Goal: Information Seeking & Learning: Learn about a topic

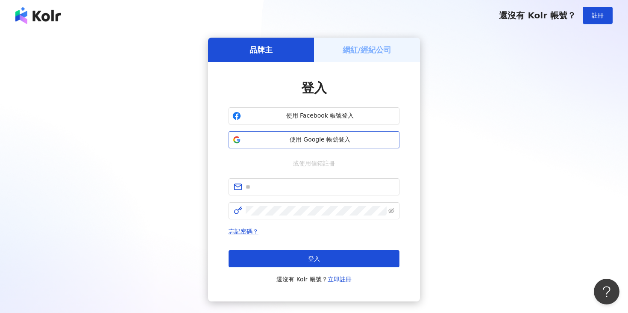
click at [285, 145] on button "使用 Google 帳號登入" at bounding box center [314, 139] width 171 height 17
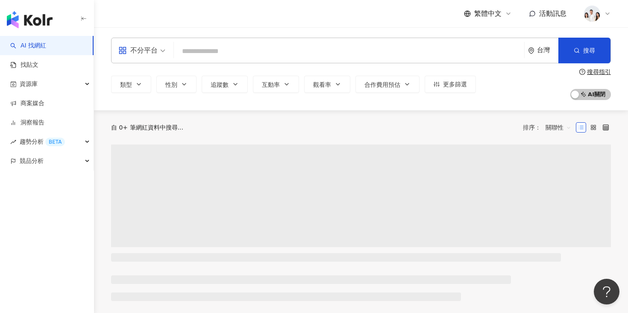
click at [265, 49] on input "search" at bounding box center [348, 51] width 343 height 16
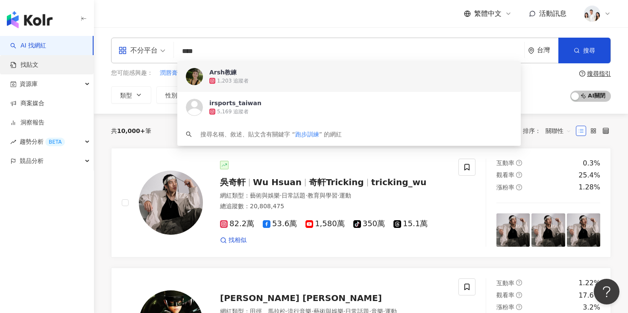
type input "****"
click at [38, 69] on link "找貼文" at bounding box center [24, 65] width 28 height 9
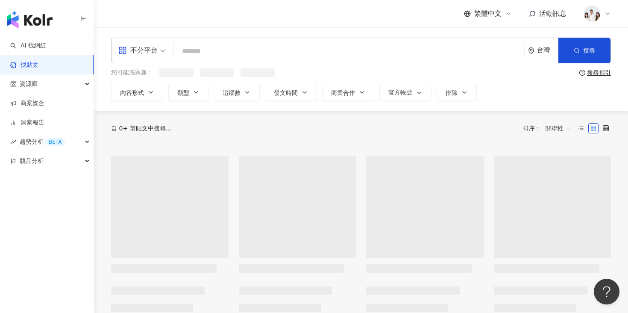
click at [239, 50] on input "search" at bounding box center [348, 51] width 343 height 18
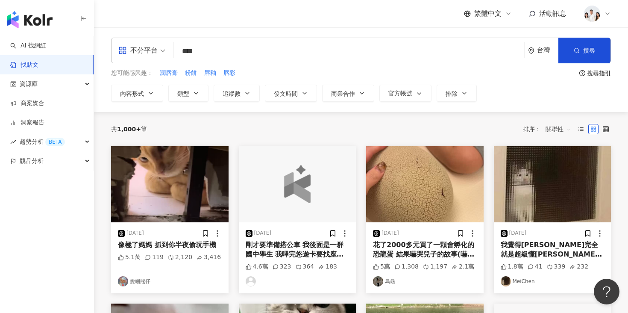
type input "****"
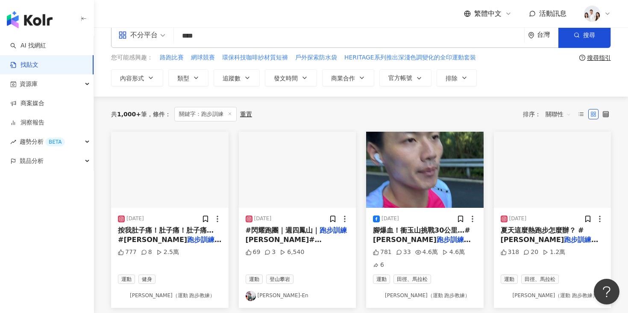
scroll to position [22, 0]
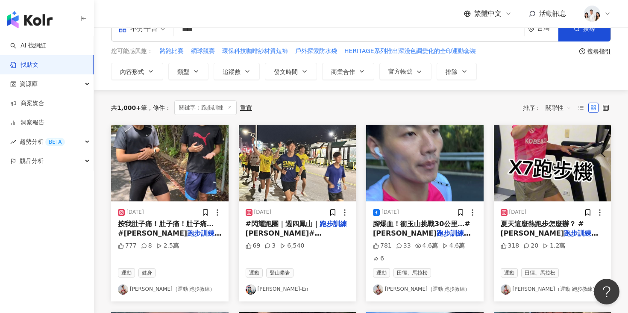
click at [258, 178] on img "button" at bounding box center [297, 163] width 117 height 76
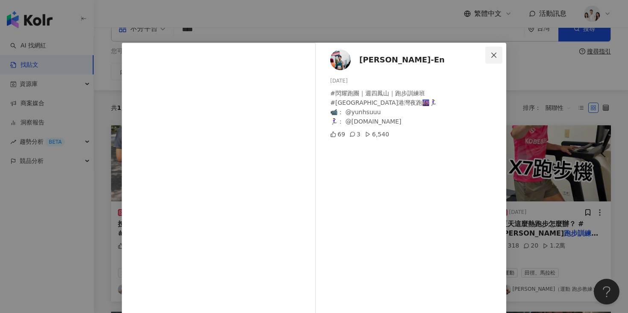
click at [498, 53] on span "Close" at bounding box center [493, 55] width 17 height 7
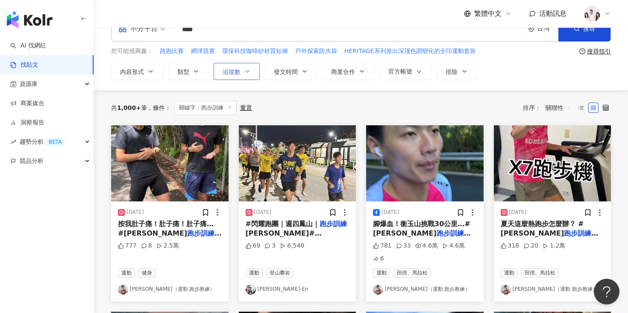
click at [220, 74] on button "追蹤數" at bounding box center [237, 71] width 46 height 17
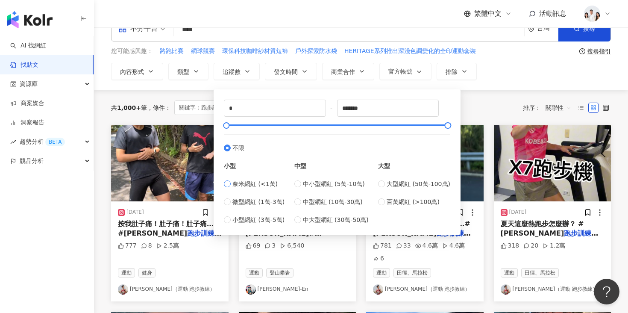
click at [241, 184] on span "奈米網紅 (<1萬)" at bounding box center [254, 183] width 45 height 9
type input "****"
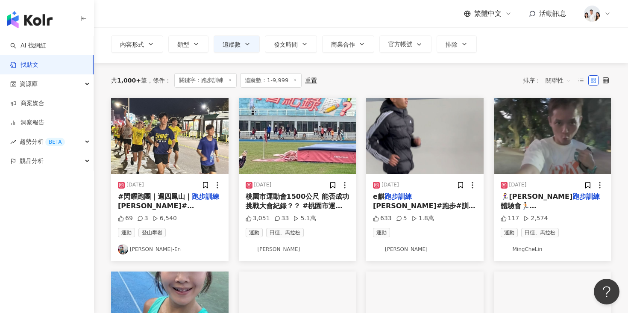
scroll to position [53, 0]
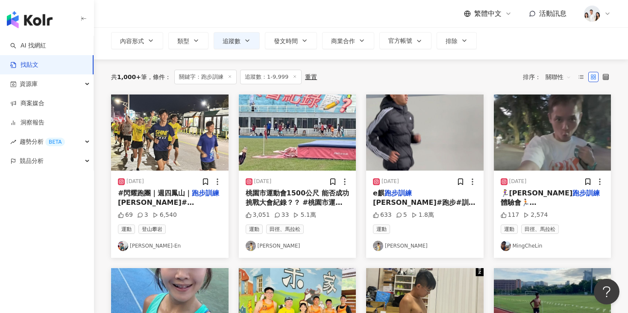
click at [285, 150] on img "button" at bounding box center [297, 132] width 117 height 76
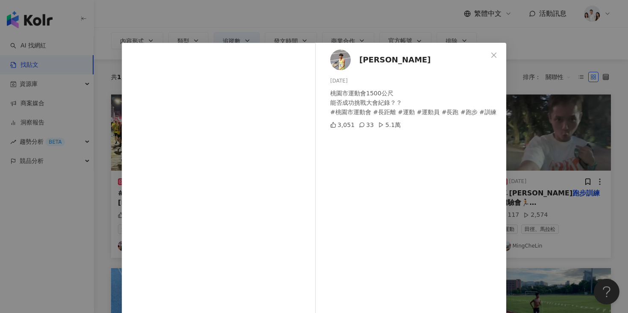
click at [539, 84] on div "[PERSON_NAME] [DATE] 桃園市運動會1500公尺 能否成功挑戰大會紀錄？？ #桃園市運動會 #長距離 #運動 #運動員 #長跑 #跑步 #訓…" at bounding box center [314, 156] width 628 height 313
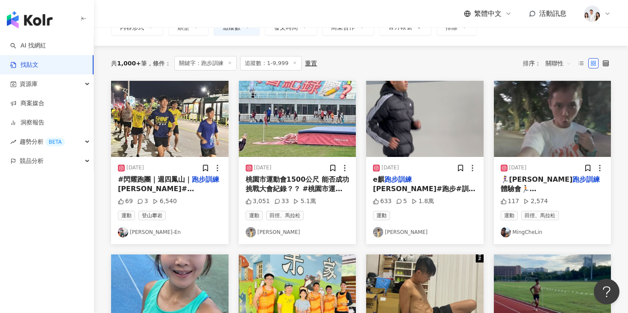
scroll to position [0, 0]
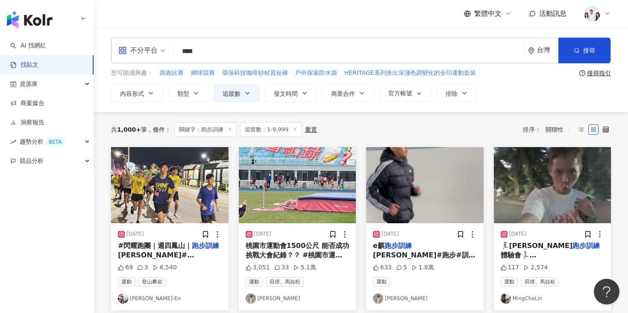
click at [559, 128] on span "關聯性" at bounding box center [559, 130] width 26 height 14
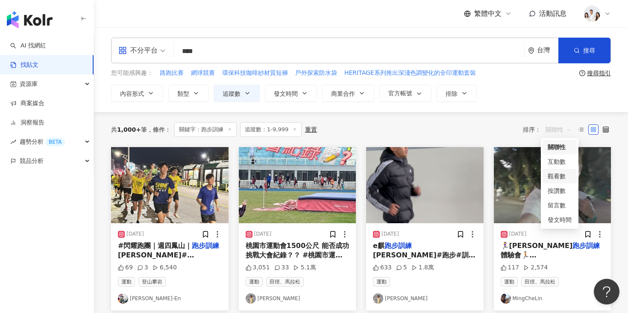
click at [553, 178] on div "觀看數" at bounding box center [560, 175] width 24 height 9
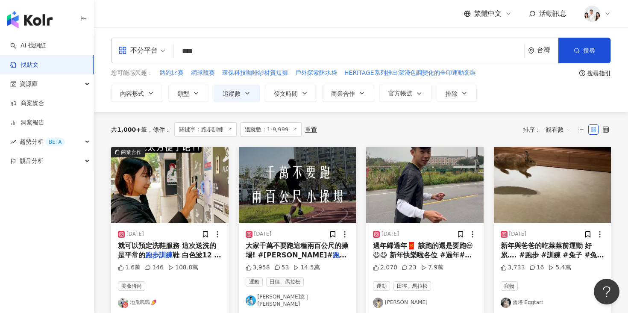
click at [554, 132] on span "觀看數" at bounding box center [559, 130] width 26 height 14
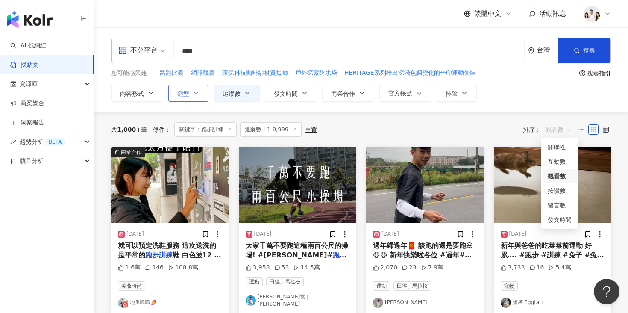
click at [196, 95] on icon "button" at bounding box center [196, 93] width 7 height 7
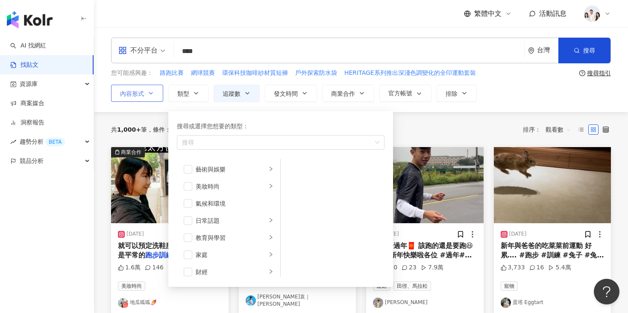
click at [143, 90] on span "內容形式" at bounding box center [132, 93] width 24 height 7
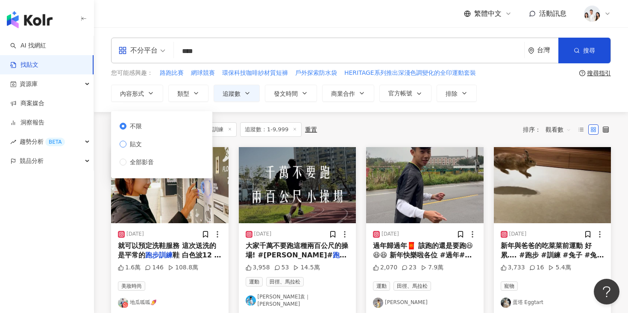
click at [138, 141] on span "貼文" at bounding box center [135, 143] width 19 height 9
click at [369, 126] on div "共 1,000+ 筆 條件 ： 關鍵字：跑步訓練 追蹤數：1-9,999 重置 排序： 觀看數" at bounding box center [361, 129] width 500 height 15
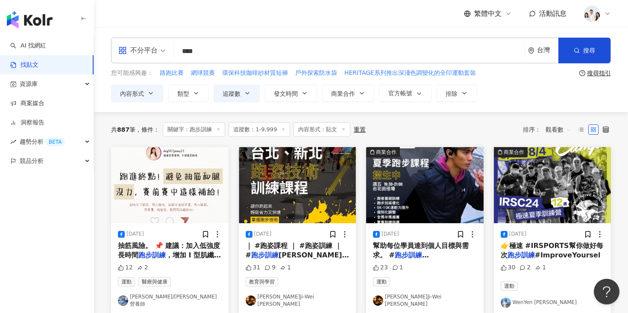
click at [563, 126] on span "觀看數" at bounding box center [559, 130] width 26 height 14
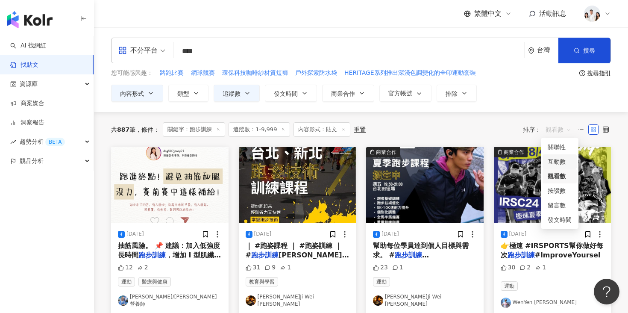
click at [552, 158] on div "互動數" at bounding box center [560, 161] width 24 height 9
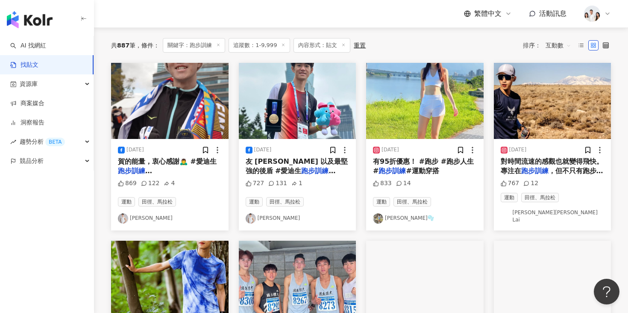
scroll to position [75, 0]
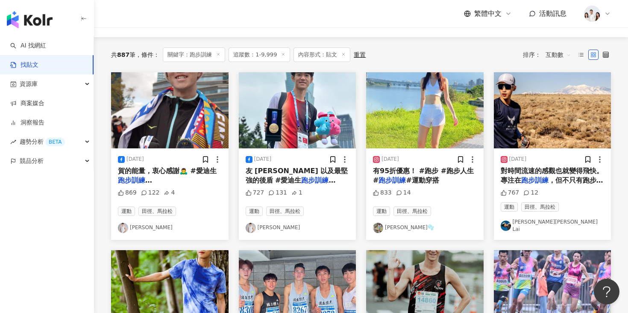
click at [428, 124] on img "button" at bounding box center [424, 110] width 117 height 76
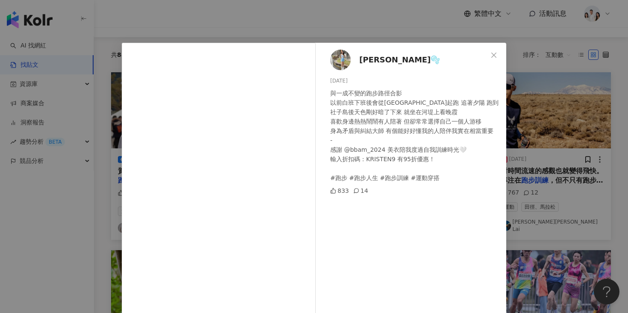
click at [519, 96] on div "婉虹🫧 [DATE] 與一成不變的跑步路徑合影 以前白班下班後會從[GEOGRAPHIC_DATA]起跑 追著夕陽 跑到社子島後天色剛好暗了下來 就坐在河堤上…" at bounding box center [314, 156] width 628 height 313
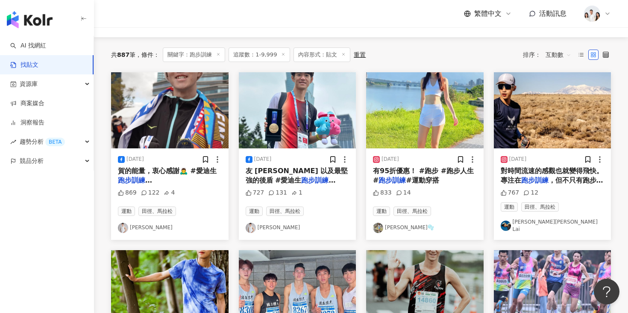
click at [533, 100] on img "button" at bounding box center [552, 110] width 117 height 76
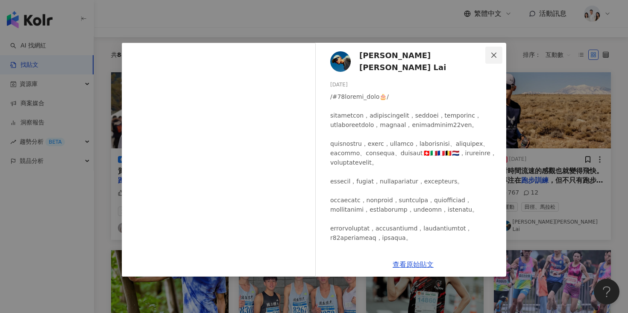
click at [494, 63] on button "Close" at bounding box center [493, 55] width 17 height 17
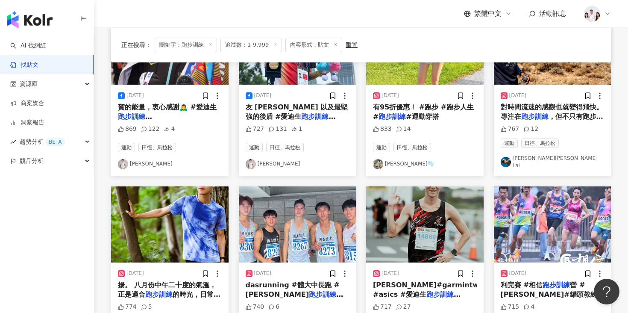
scroll to position [195, 0]
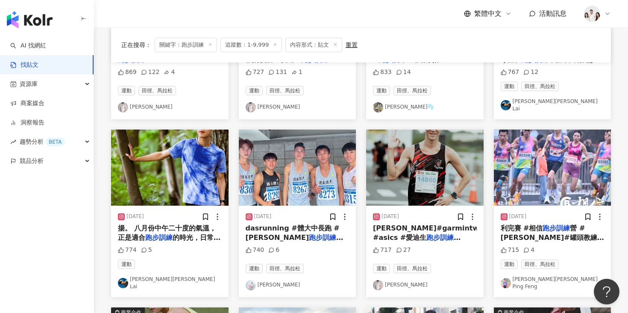
click at [200, 157] on img "button" at bounding box center [169, 167] width 117 height 76
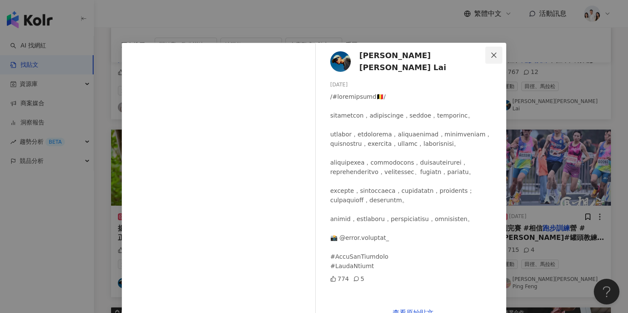
click at [492, 57] on icon "close" at bounding box center [493, 55] width 7 height 7
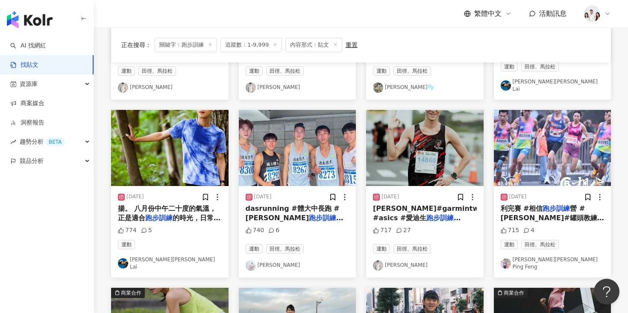
scroll to position [223, 0]
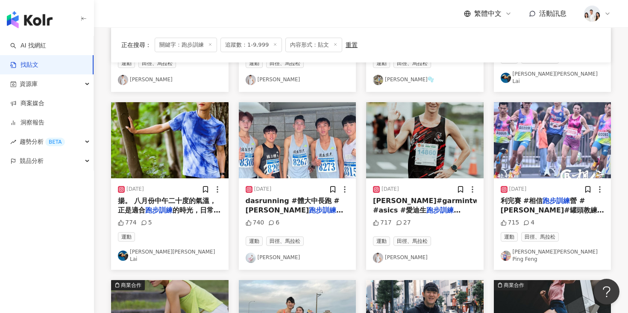
click at [337, 138] on img "button" at bounding box center [297, 140] width 117 height 76
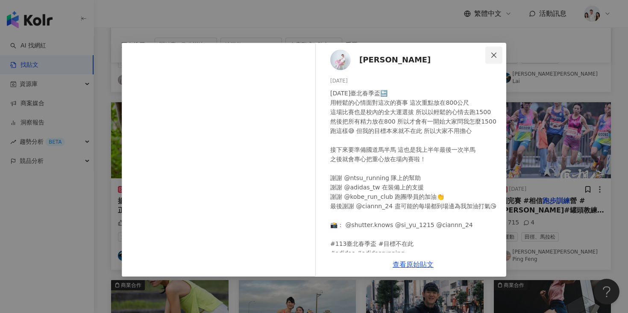
click at [486, 57] on span "Close" at bounding box center [493, 55] width 17 height 7
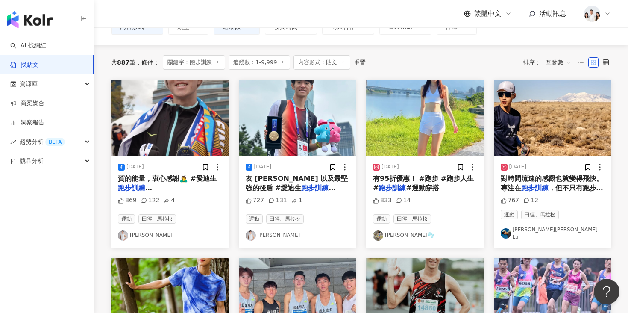
scroll to position [0, 0]
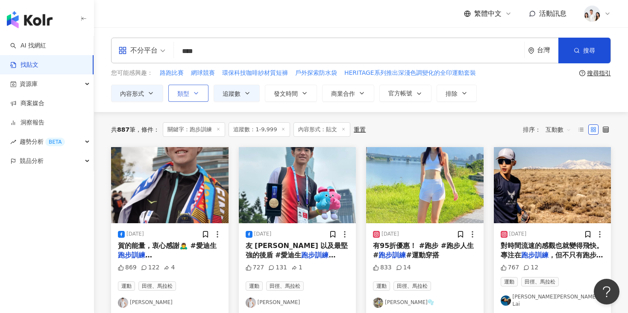
click at [194, 89] on button "類型" at bounding box center [188, 93] width 40 height 17
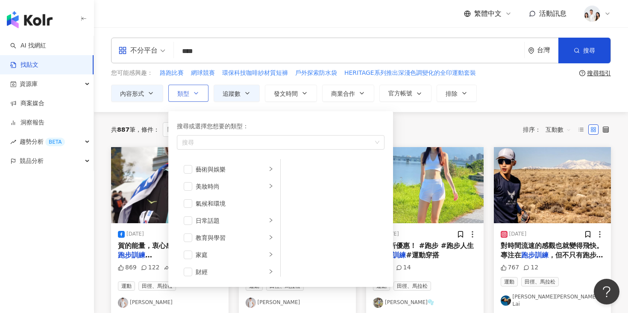
click at [194, 89] on button "類型 搜尋或選擇您想要的類型： 搜尋 藝術與娛樂 美妝時尚 氣候和環境 日常話題 教育與學習 家庭 財經 美食 命理占卜 遊戲 法政社會 生活風格 影視娛樂 …" at bounding box center [188, 93] width 40 height 17
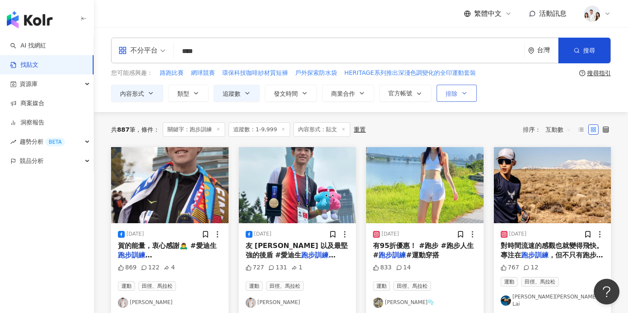
click at [441, 91] on button "排除" at bounding box center [457, 93] width 40 height 17
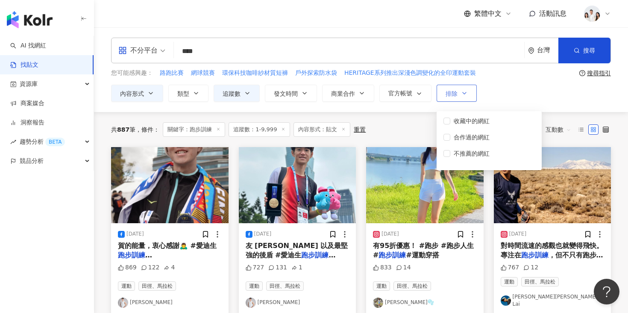
click at [441, 91] on button "排除" at bounding box center [457, 93] width 40 height 17
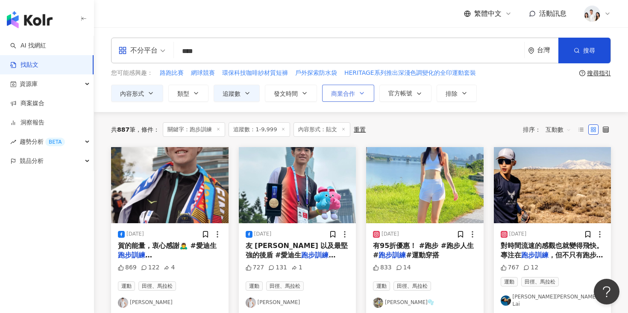
click at [339, 97] on button "商業合作" at bounding box center [348, 93] width 52 height 17
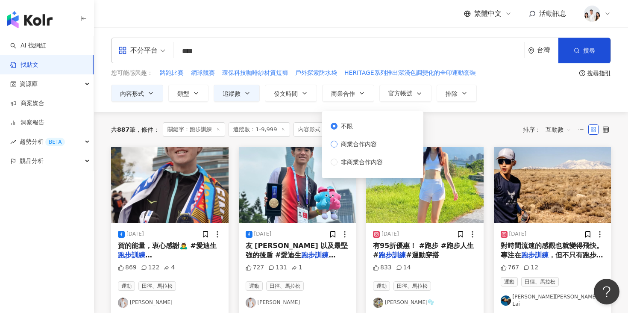
click at [338, 146] on span "商業合作內容" at bounding box center [358, 143] width 43 height 9
click at [494, 91] on div "內容形式 類型 追蹤數 發文時間 商業合作 官方帳號 排除 * - **** 不限 小型 奈米網紅 (<1萬) 微型網紅 (1萬-3萬) 小型網紅 (3萬-5…" at bounding box center [361, 93] width 500 height 17
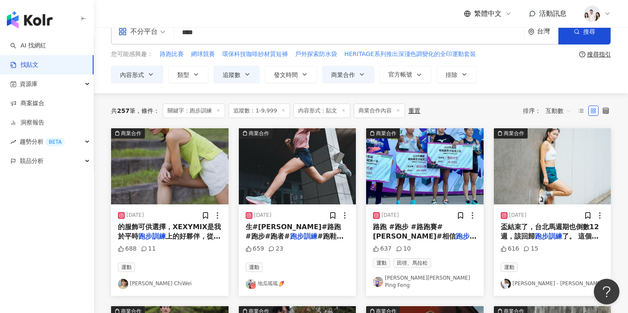
scroll to position [19, 0]
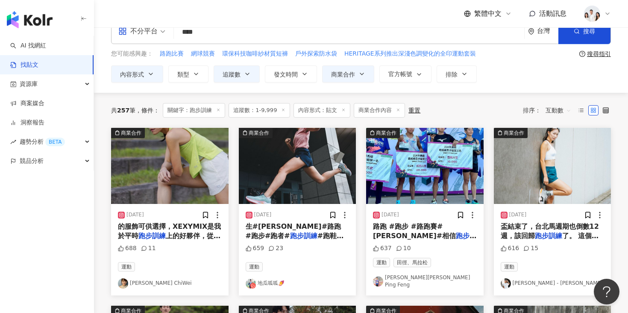
click at [194, 174] on img "button" at bounding box center [169, 166] width 117 height 76
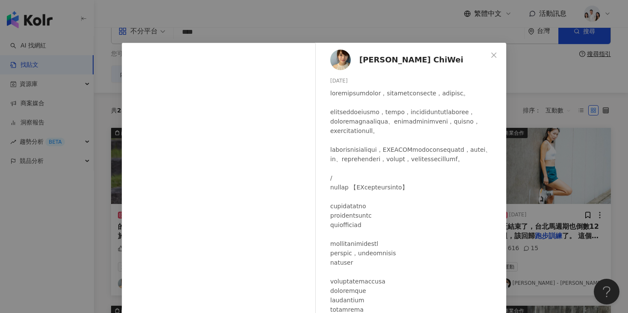
click at [541, 92] on div "[PERSON_NAME] ChiWei [DATE] 688 11 查看原始貼文" at bounding box center [314, 156] width 628 height 313
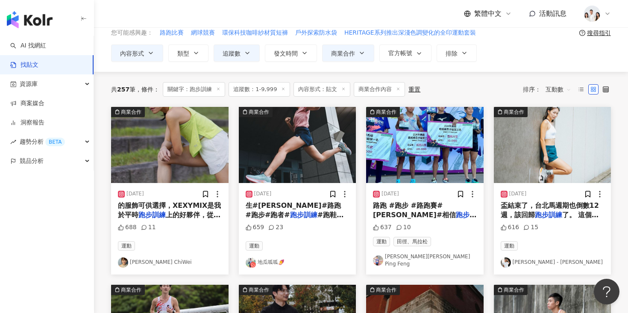
scroll to position [52, 0]
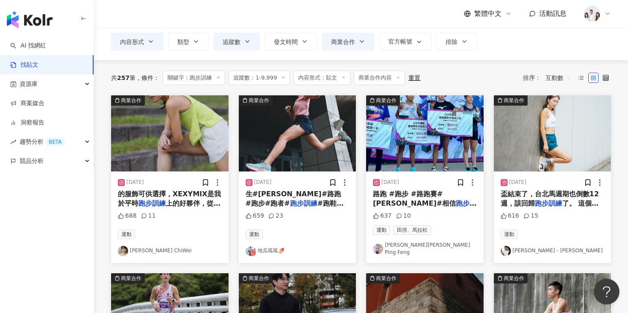
click at [520, 139] on img "button" at bounding box center [552, 133] width 117 height 76
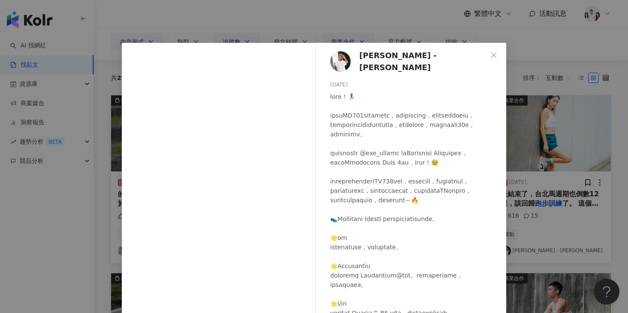
click at [534, 89] on div "[PERSON_NAME] - [PERSON_NAME] [DATE] 616 15 查看原始貼文" at bounding box center [314, 156] width 628 height 313
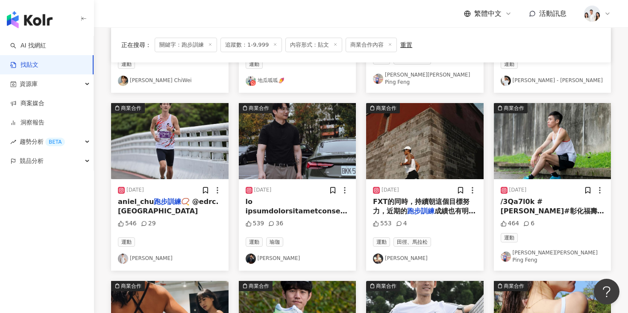
scroll to position [236, 0]
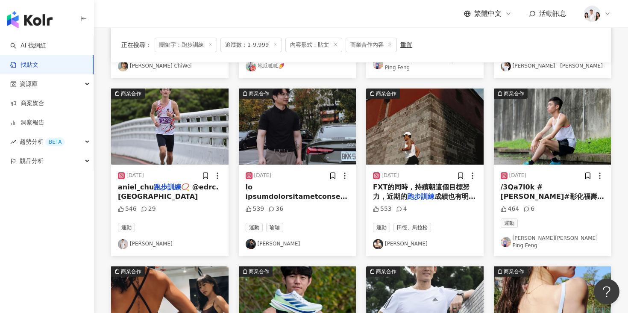
click at [309, 116] on img "button" at bounding box center [297, 126] width 117 height 76
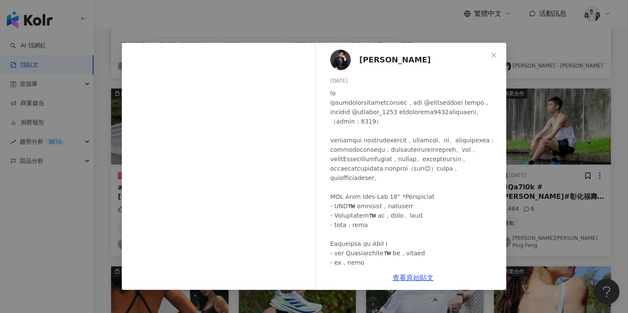
click at [525, 102] on div "[PERSON_NAME][DATE] 539 36 查看原始貼文" at bounding box center [314, 156] width 628 height 313
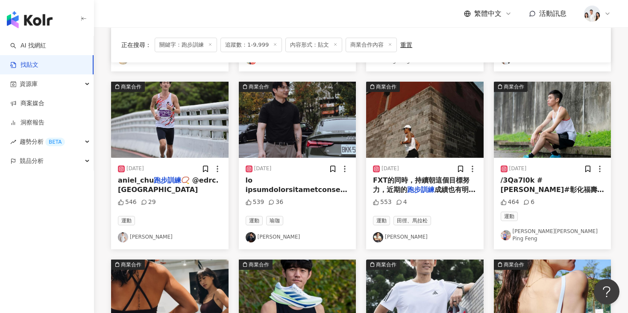
scroll to position [244, 0]
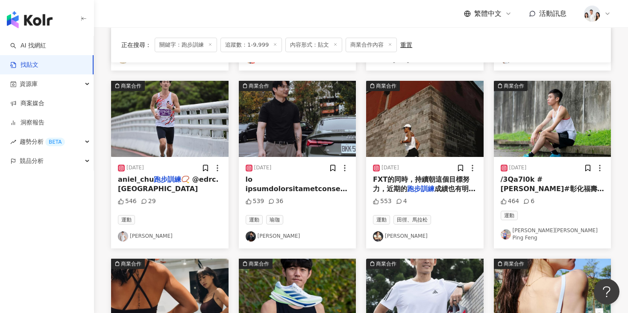
click at [455, 120] on img "button" at bounding box center [424, 119] width 117 height 76
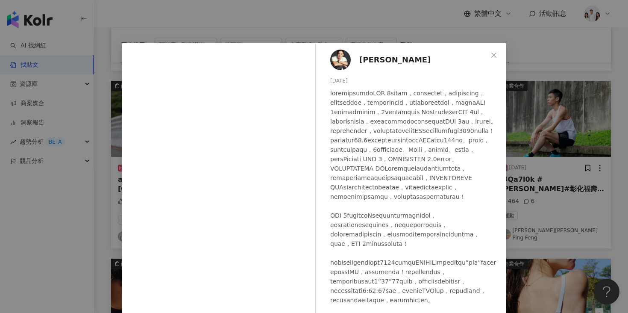
click at [533, 71] on div "[PERSON_NAME] [DATE] 553 4 查看原始貼文" at bounding box center [314, 156] width 628 height 313
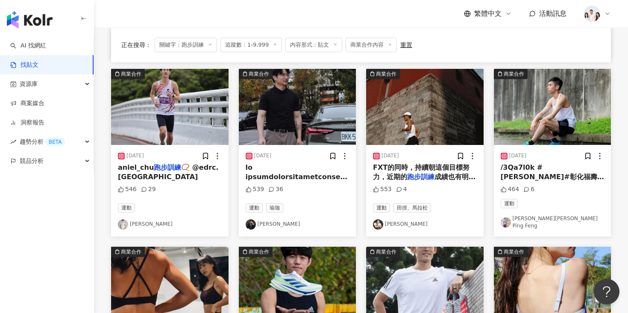
scroll to position [256, 0]
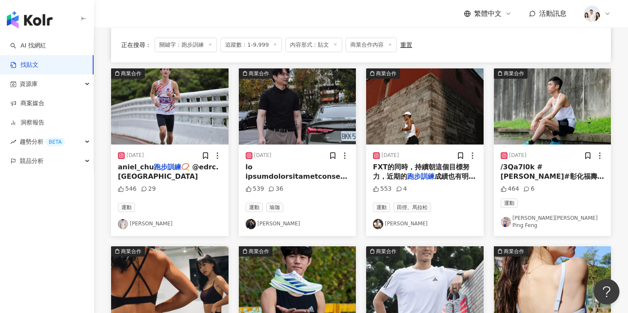
click at [539, 104] on img "button" at bounding box center [552, 106] width 117 height 76
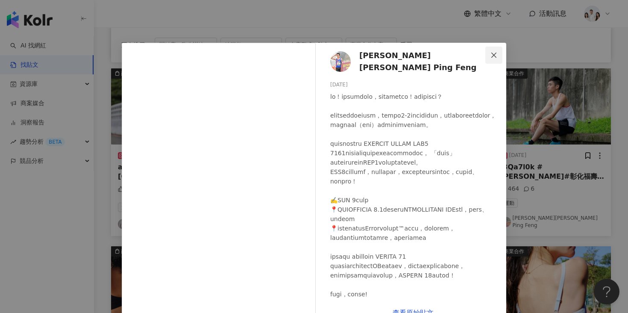
click at [491, 55] on icon "close" at bounding box center [493, 55] width 7 height 7
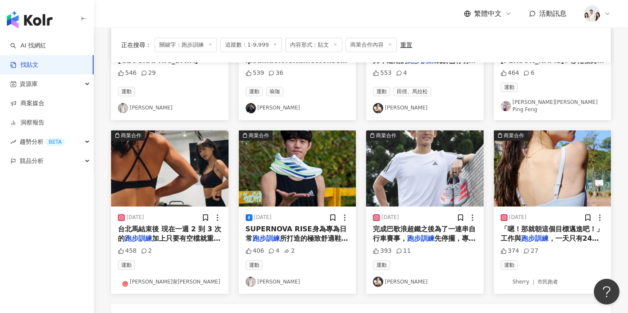
scroll to position [427, 0]
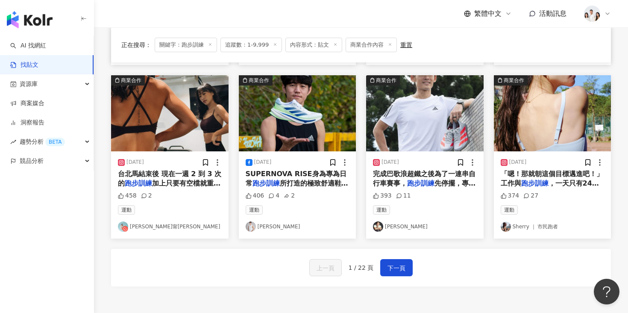
click at [205, 131] on img "button" at bounding box center [169, 113] width 117 height 76
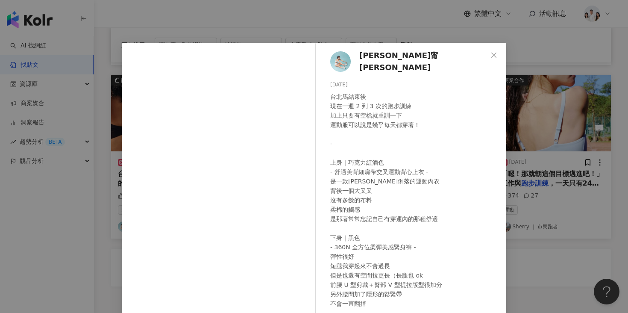
click at [549, 99] on div "[PERSON_NAME][PERSON_NAME] [DATE] 台北馬結束後 現在一週 2 到 3 次的跑步訓練 加上只要有空檔就重訓一下 運動服可以說是…" at bounding box center [314, 156] width 628 height 313
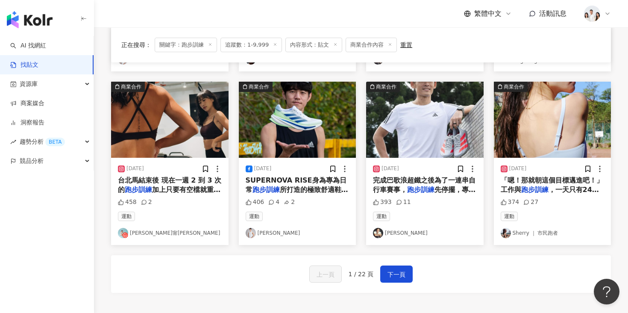
scroll to position [404, 0]
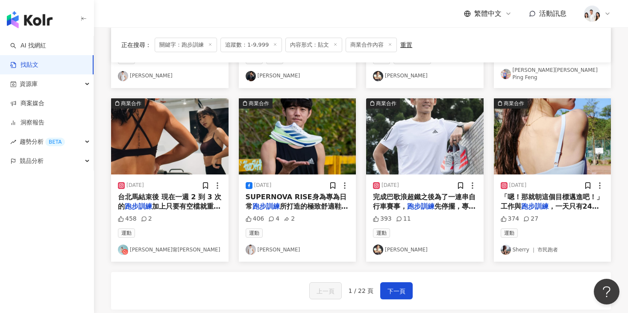
click at [421, 134] on img "button" at bounding box center [424, 136] width 117 height 76
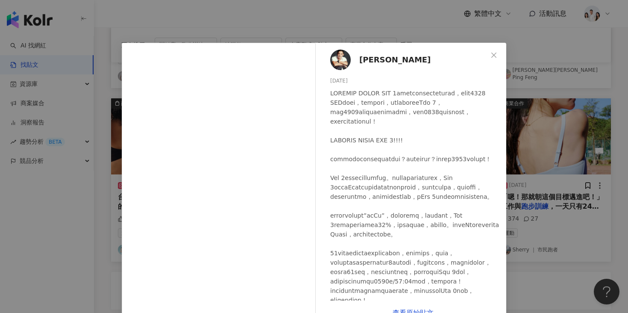
click at [523, 159] on div "[PERSON_NAME] [DATE] 393 11 查看原始貼文" at bounding box center [314, 156] width 628 height 313
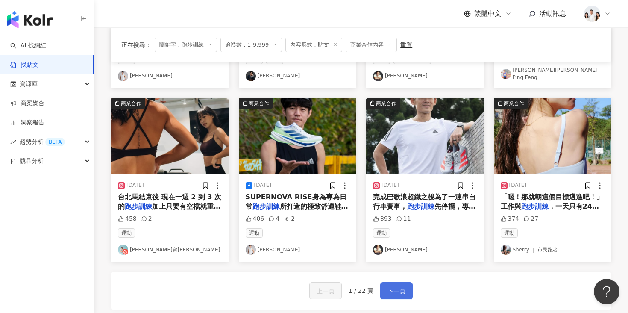
click at [396, 286] on span "下一頁" at bounding box center [396, 291] width 18 height 10
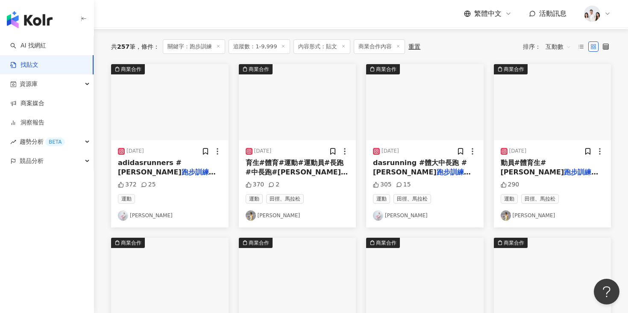
scroll to position [83, 0]
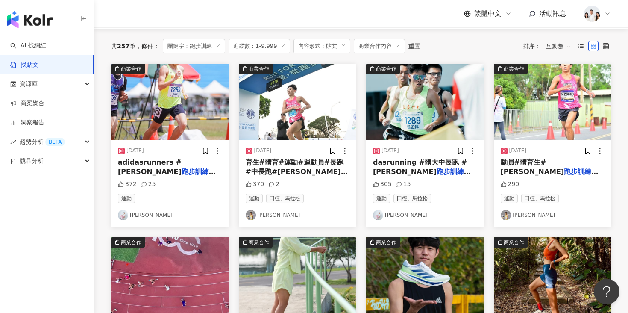
click at [291, 105] on img "button" at bounding box center [297, 102] width 117 height 76
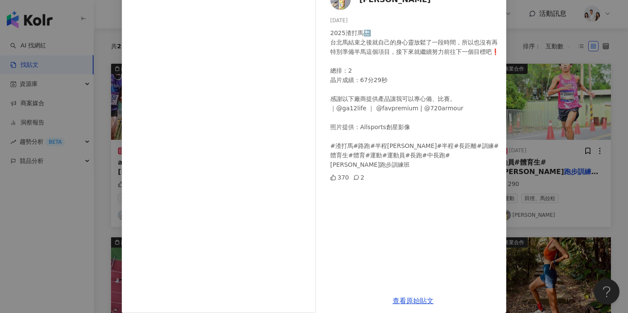
scroll to position [70, 0]
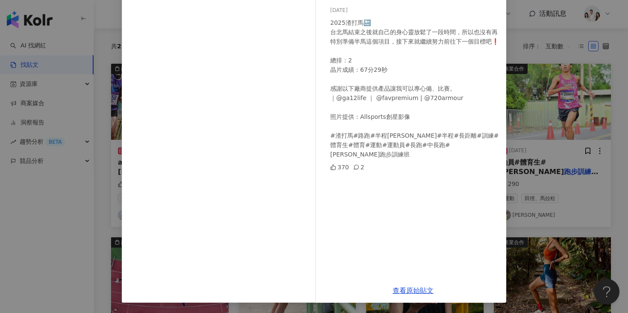
click at [561, 114] on div "[PERSON_NAME] [DATE] 2025渣打馬🔚 [GEOGRAPHIC_DATA]結束之後就自己的身心靈放鬆了一段時間，所以也沒有再特別準備半馬這…" at bounding box center [314, 156] width 628 height 313
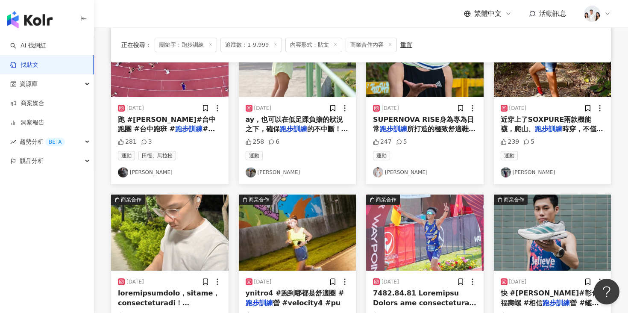
scroll to position [364, 0]
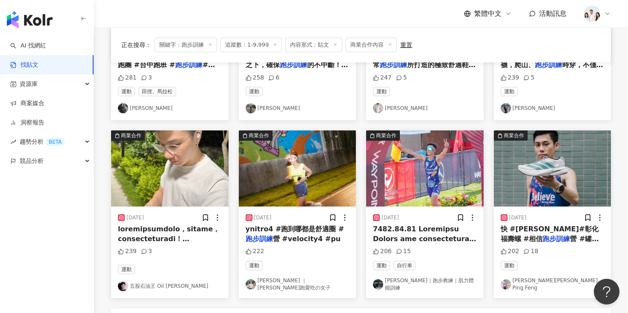
click at [532, 183] on img "button" at bounding box center [552, 168] width 117 height 76
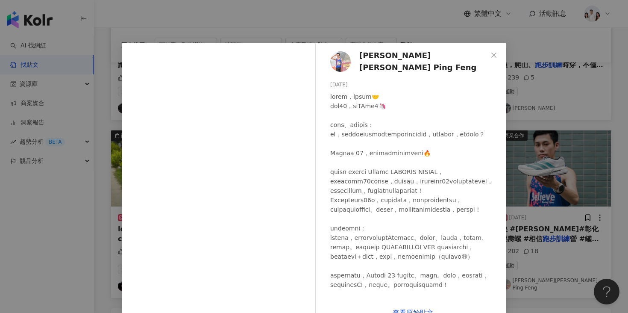
click at [567, 95] on div "[PERSON_NAME][PERSON_NAME] Ping Feng [DATE] 202 18 查看原始貼文" at bounding box center [314, 156] width 628 height 313
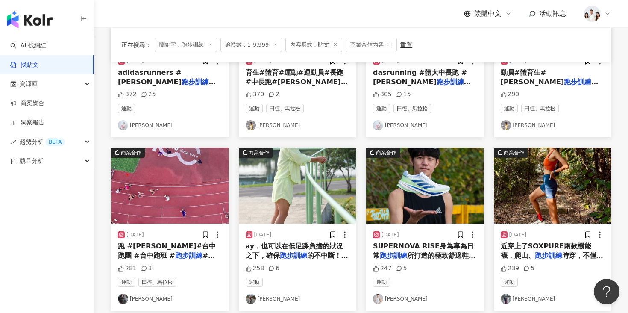
scroll to position [155, 0]
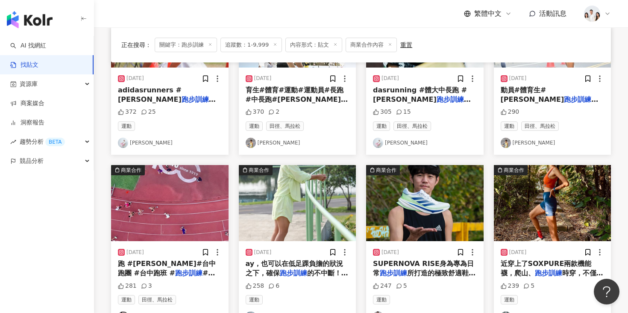
click at [546, 210] on img "button" at bounding box center [552, 203] width 117 height 76
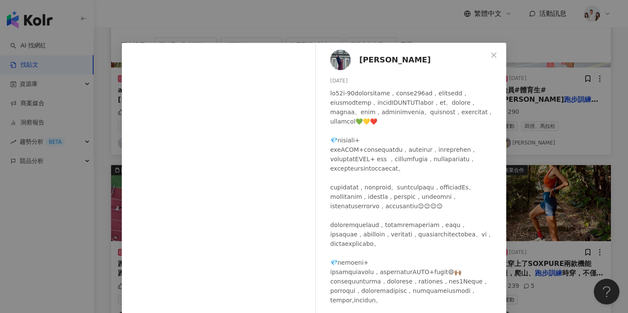
click at [550, 110] on div "[PERSON_NAME] [DATE] 239 5 查看原始貼文" at bounding box center [314, 156] width 628 height 313
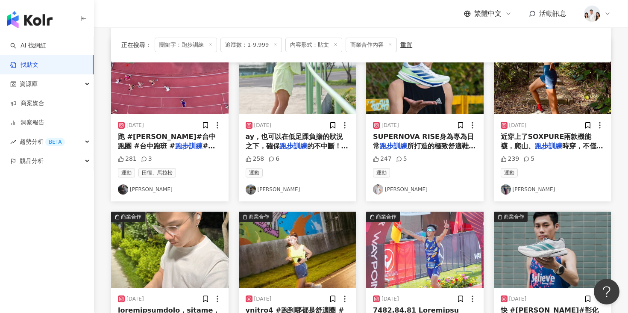
scroll to position [368, 0]
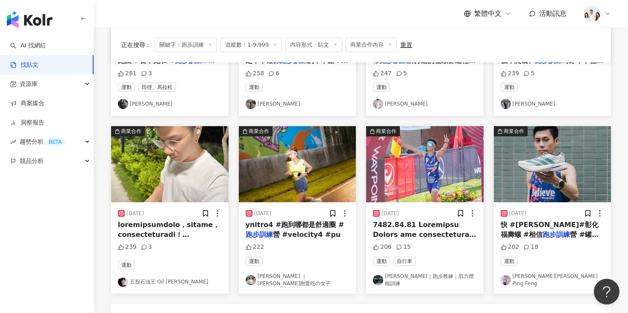
click at [411, 175] on img "button" at bounding box center [424, 164] width 117 height 76
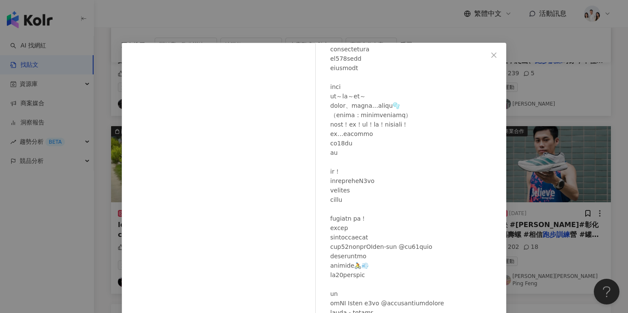
click at [539, 139] on div "[PERSON_NAME]｜跑步教練｜肌力體能訓練 [DATE] 206 15 查看原始貼文" at bounding box center [314, 156] width 628 height 313
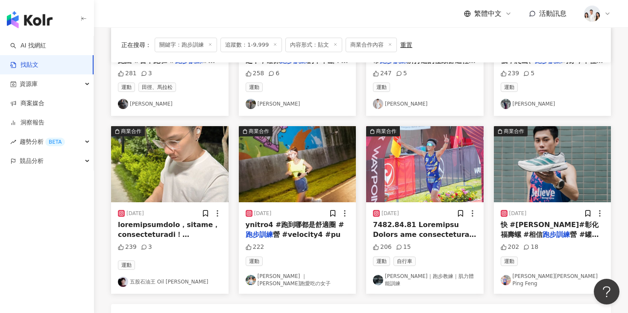
scroll to position [430, 0]
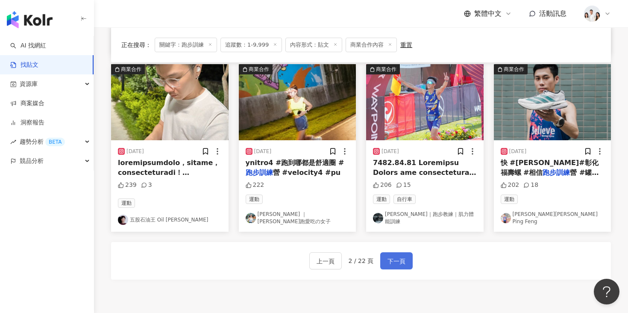
click at [390, 256] on span "下一頁" at bounding box center [396, 261] width 18 height 10
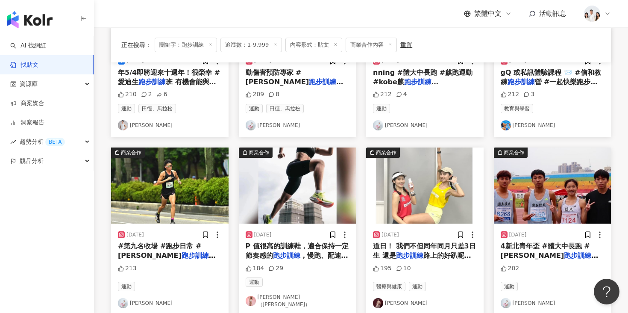
scroll to position [0, 0]
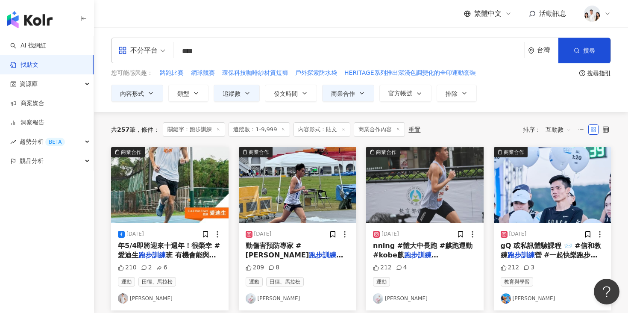
click at [558, 179] on img "button" at bounding box center [552, 185] width 117 height 76
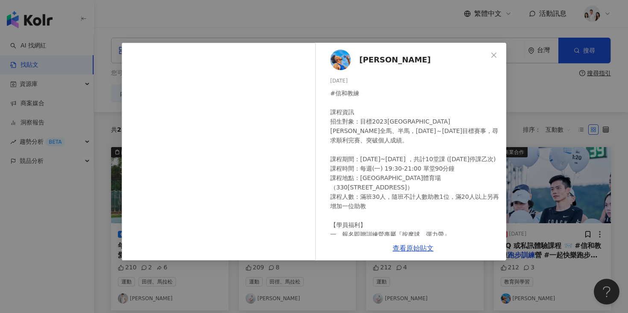
click at [78, 166] on div "[PERSON_NAME] [DATE] #信和教練 課程資訊 招生對象：目標2023[GEOGRAPHIC_DATA][PERSON_NAME]全馬、半馬，…" at bounding box center [314, 156] width 628 height 313
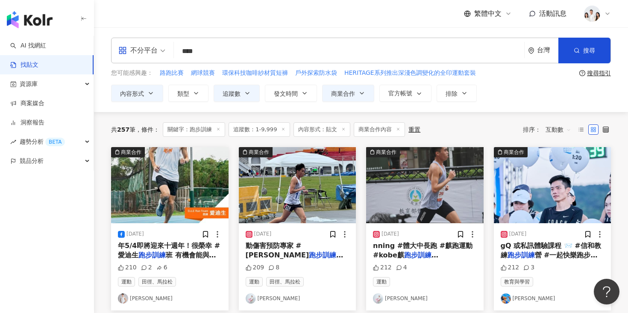
scroll to position [163, 0]
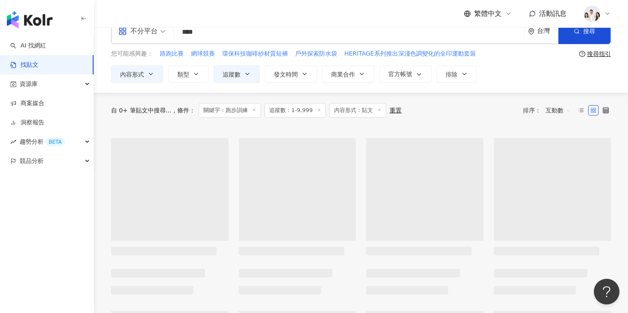
scroll to position [21, 0]
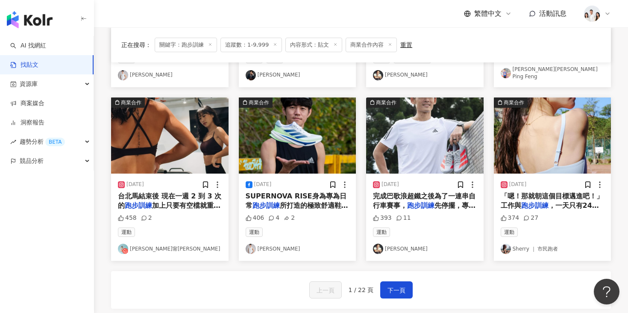
scroll to position [401, 0]
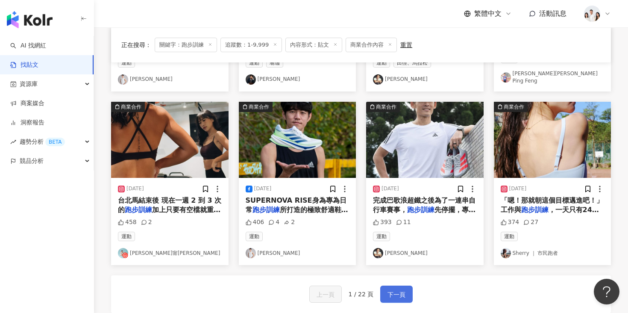
click at [390, 289] on span "下一頁" at bounding box center [396, 294] width 18 height 10
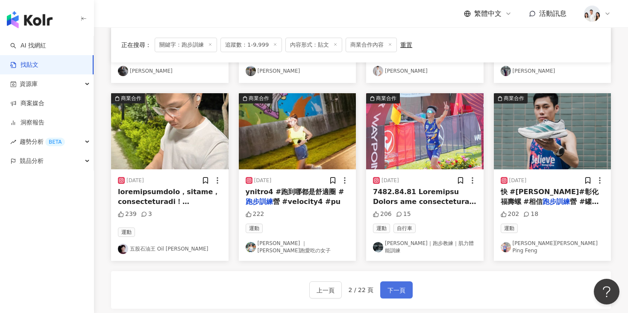
click at [404, 285] on span "下一頁" at bounding box center [396, 290] width 18 height 10
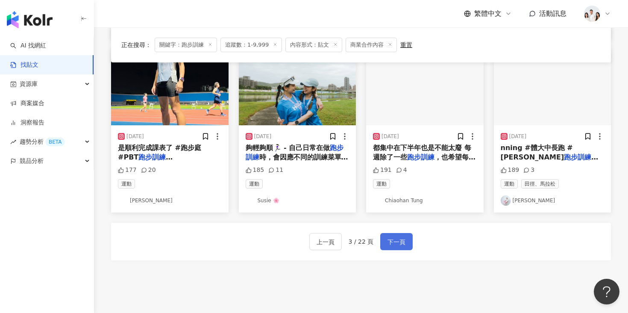
scroll to position [349, 0]
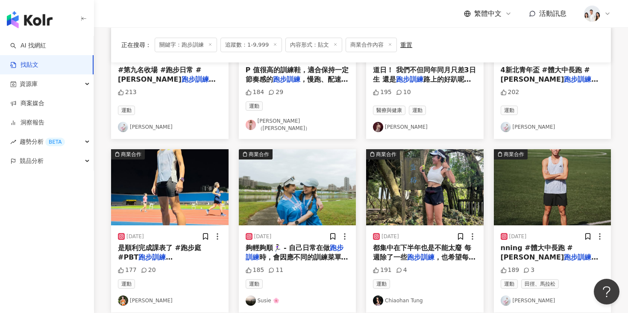
click at [397, 194] on img "button" at bounding box center [424, 187] width 117 height 76
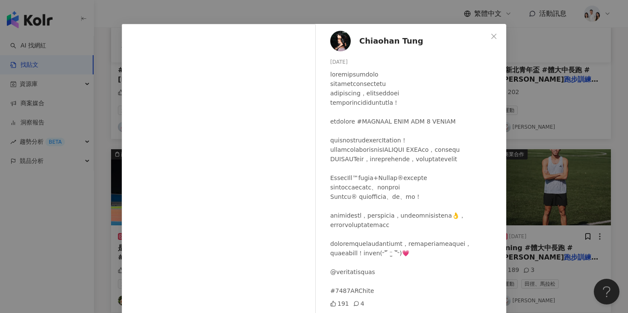
scroll to position [37, 0]
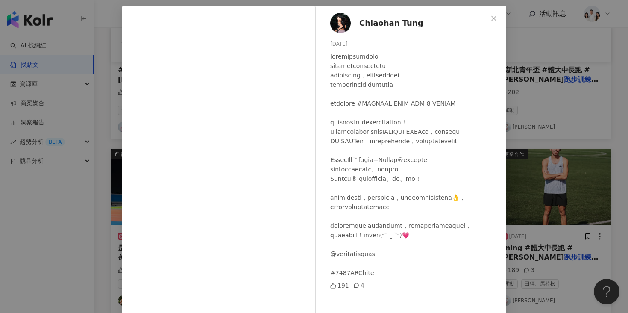
click at [532, 126] on div "Chiaohan Tung [DATE] 191 4 查看原始貼文" at bounding box center [314, 156] width 628 height 313
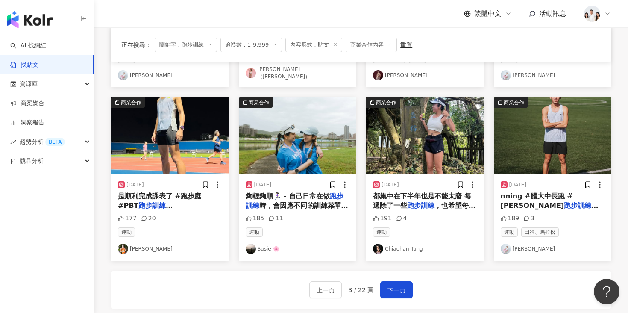
scroll to position [481, 0]
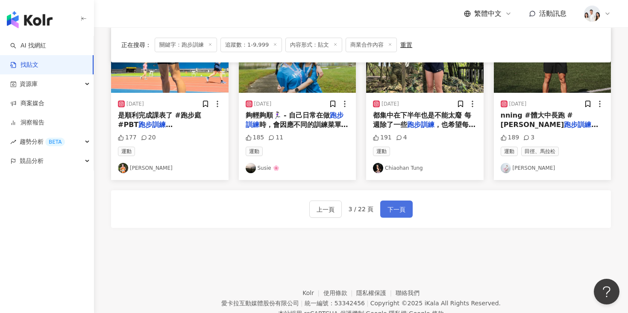
click at [402, 204] on span "下一頁" at bounding box center [396, 209] width 18 height 10
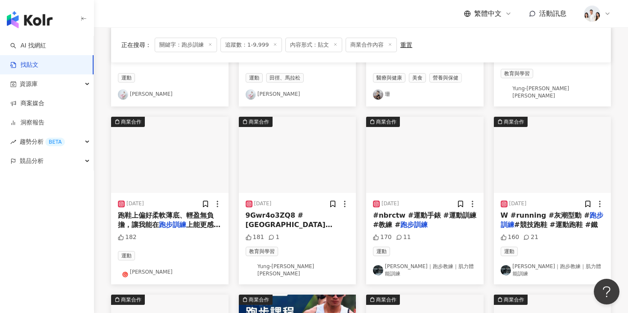
scroll to position [211, 0]
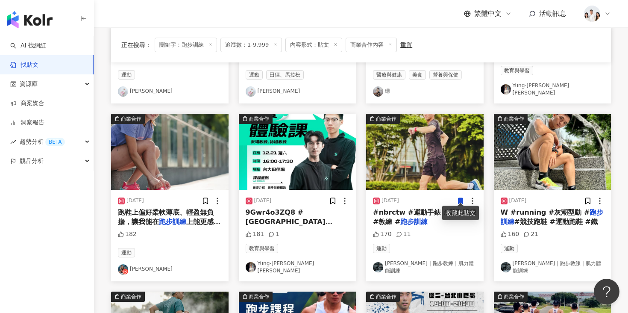
click at [554, 179] on img "button" at bounding box center [552, 152] width 117 height 76
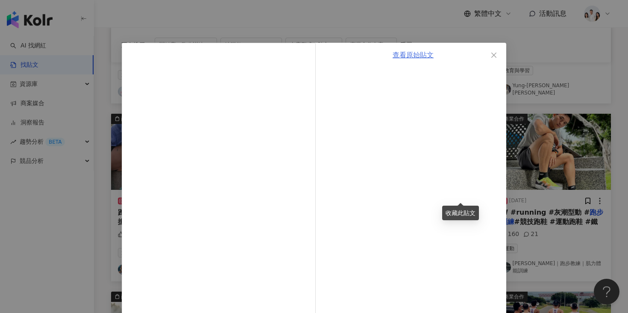
click at [408, 57] on link "查看原始貼文" at bounding box center [413, 55] width 41 height 8
click at [552, 87] on div "查看原始貼文" at bounding box center [314, 156] width 628 height 313
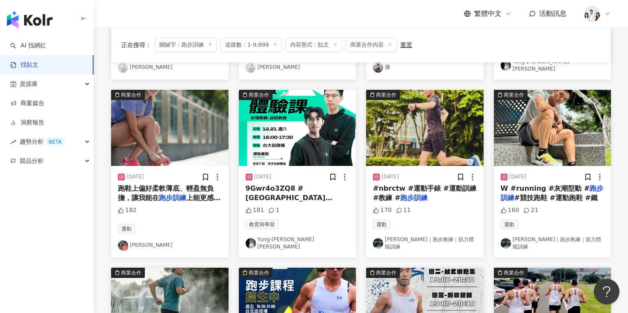
scroll to position [241, 0]
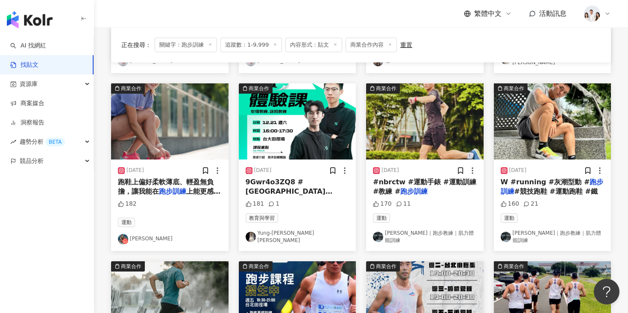
click at [182, 132] on img "button" at bounding box center [169, 121] width 117 height 76
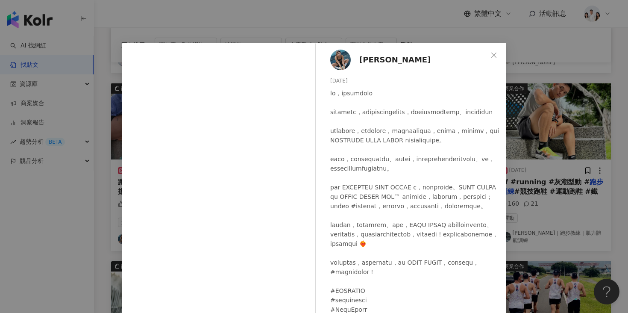
click at [561, 90] on div "[PERSON_NAME][DATE] 182 查看原始貼文" at bounding box center [314, 156] width 628 height 313
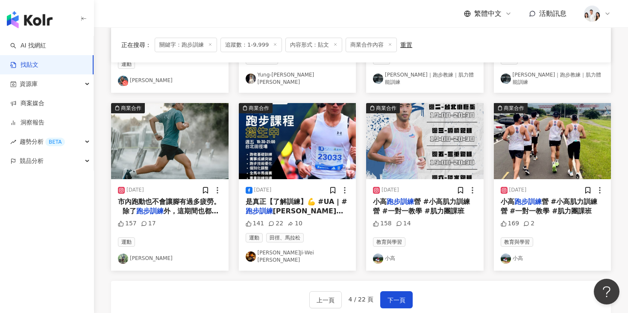
scroll to position [412, 0]
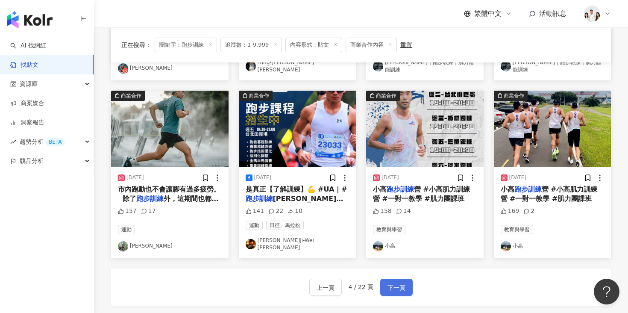
click at [393, 282] on span "下一頁" at bounding box center [396, 287] width 18 height 10
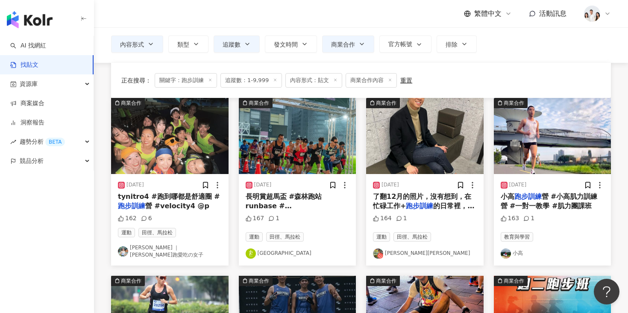
scroll to position [85, 0]
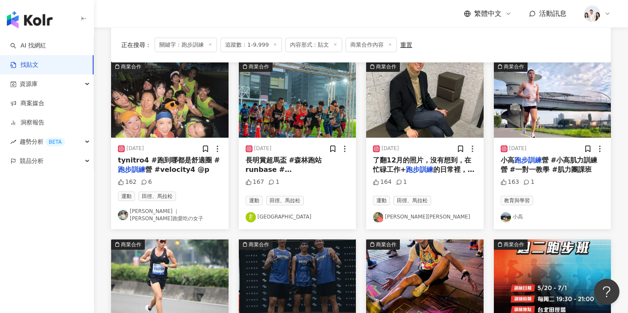
click at [195, 123] on img "button" at bounding box center [169, 100] width 117 height 76
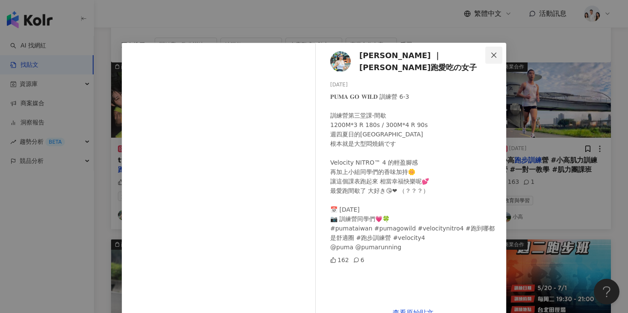
click at [494, 54] on icon "close" at bounding box center [493, 55] width 7 height 7
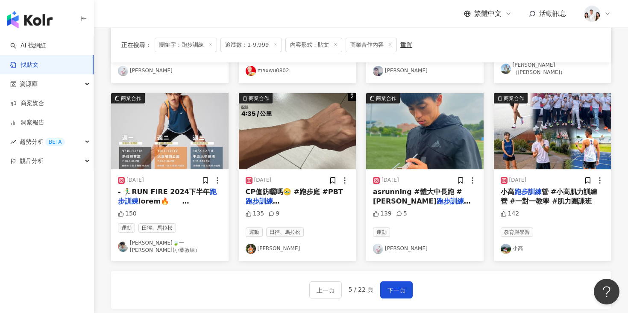
scroll to position [427, 0]
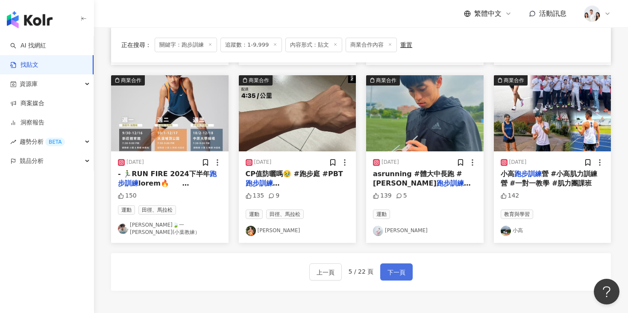
click at [387, 267] on span "下一頁" at bounding box center [396, 272] width 18 height 10
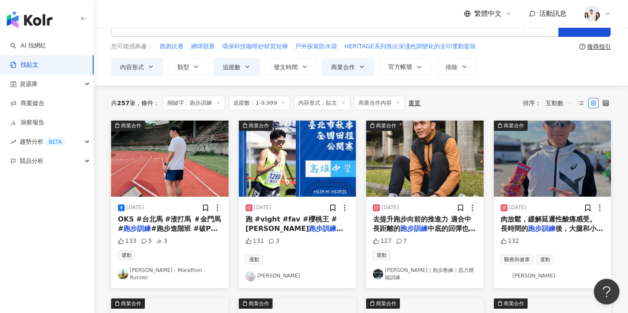
scroll to position [50, 0]
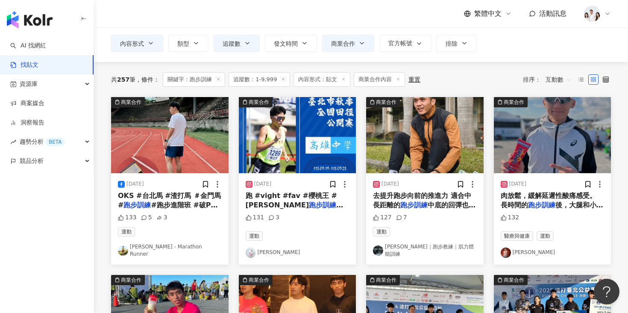
click at [525, 152] on img "button" at bounding box center [552, 135] width 117 height 76
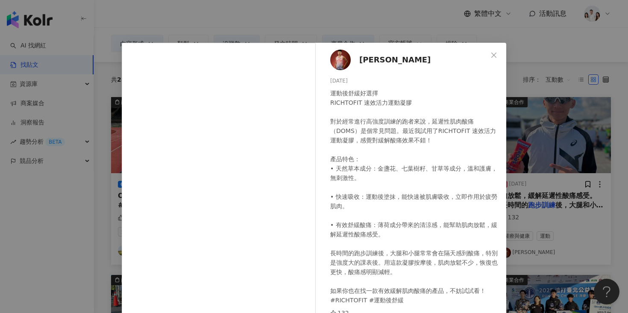
click at [111, 170] on div "[PERSON_NAME][DATE] 運動後舒緩好選擇 RICHTOFIT 速效活力運動凝膠 對於經常進行高強度訓練的跑者來說，延遲性肌肉酸痛（DOMS）是…" at bounding box center [314, 156] width 628 height 313
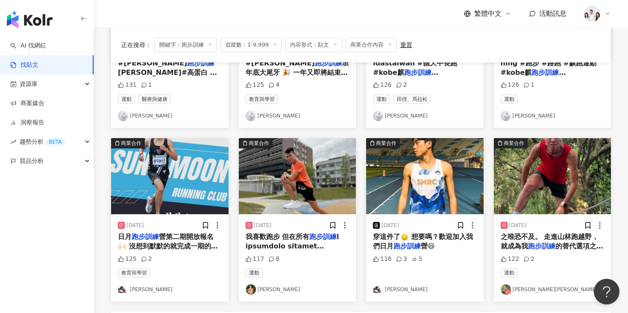
scroll to position [369, 0]
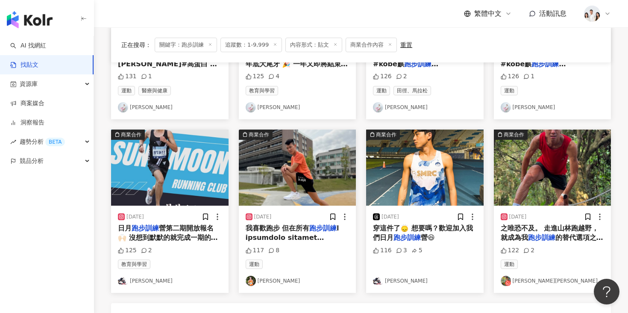
click at [315, 162] on img "button" at bounding box center [297, 167] width 117 height 76
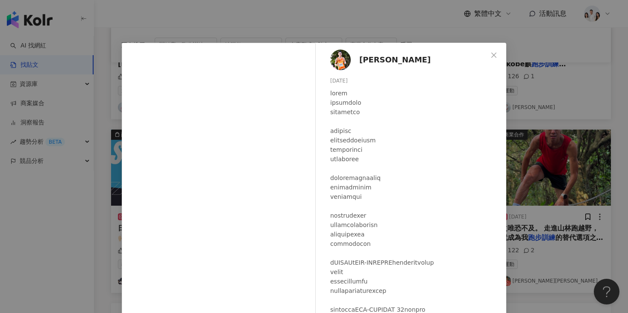
click at [499, 129] on div "[PERSON_NAME][DATE] 117 8" at bounding box center [413, 196] width 186 height 306
click at [519, 133] on div "[PERSON_NAME][DATE] 117 8 查看原始貼文" at bounding box center [314, 156] width 628 height 313
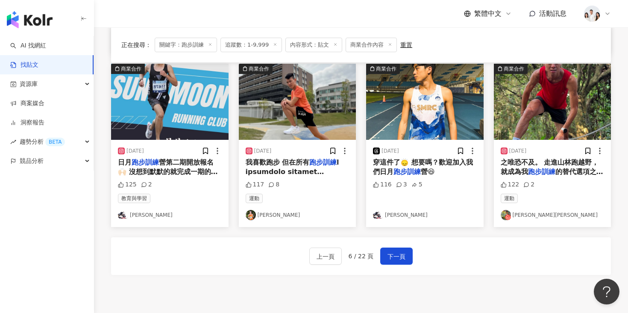
scroll to position [460, 0]
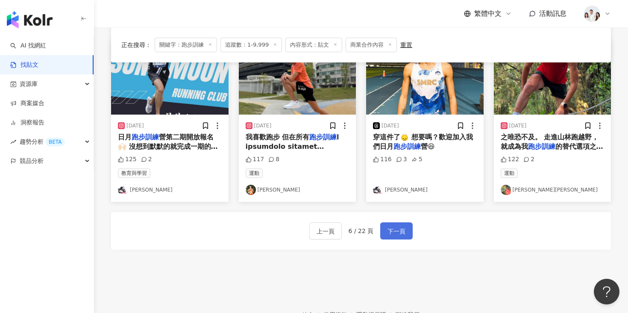
click at [410, 237] on button "下一頁" at bounding box center [396, 230] width 32 height 17
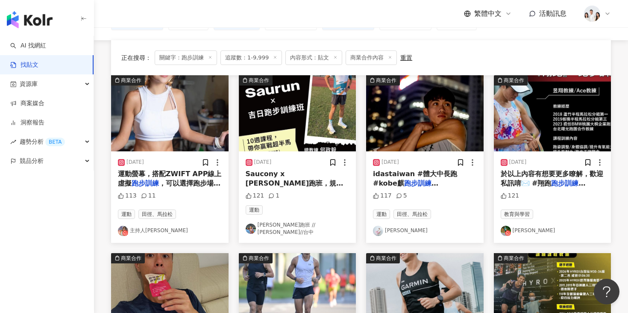
scroll to position [88, 0]
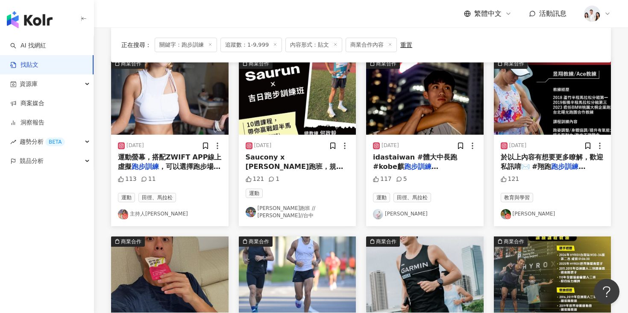
click at [188, 91] on img "button" at bounding box center [169, 97] width 117 height 76
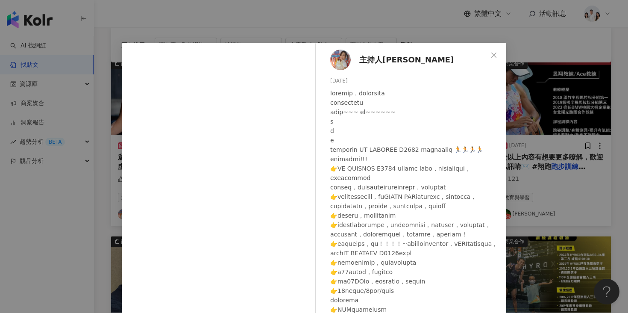
click at [517, 124] on div "主持人kandy [DATE] 113 11 查看原始貼文" at bounding box center [314, 156] width 628 height 313
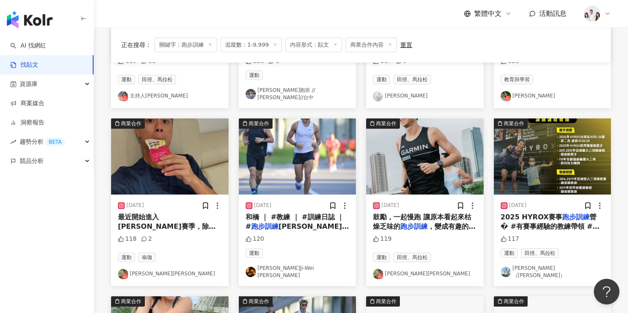
scroll to position [220, 0]
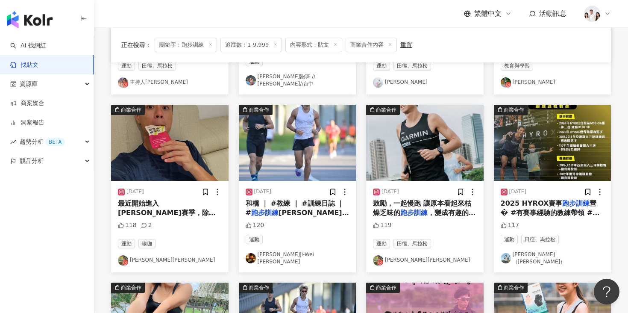
click at [396, 150] on img "button" at bounding box center [424, 143] width 117 height 76
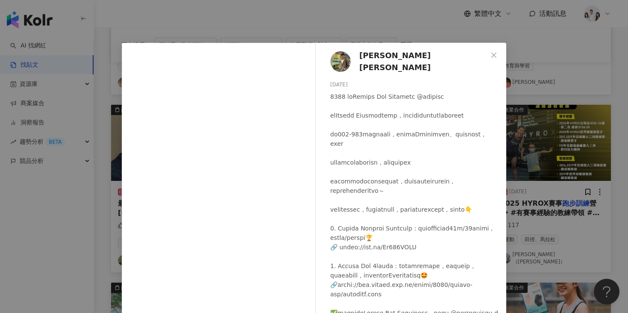
click at [92, 191] on div "[PERSON_NAME][PERSON_NAME] [DATE] 119 查看原始貼文" at bounding box center [314, 156] width 628 height 313
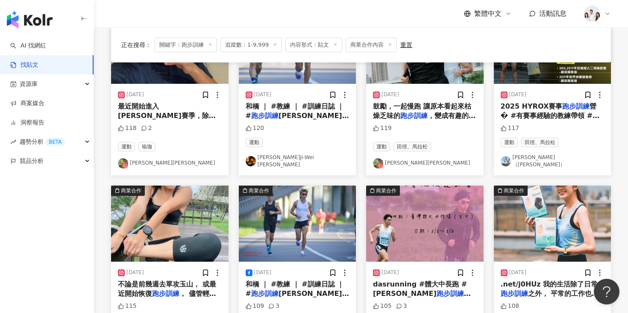
scroll to position [411, 0]
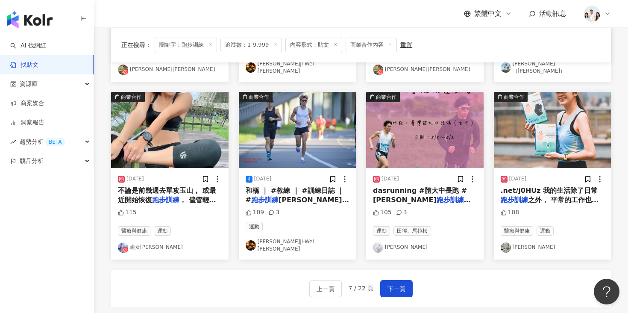
click at [534, 143] on img "button" at bounding box center [552, 130] width 117 height 76
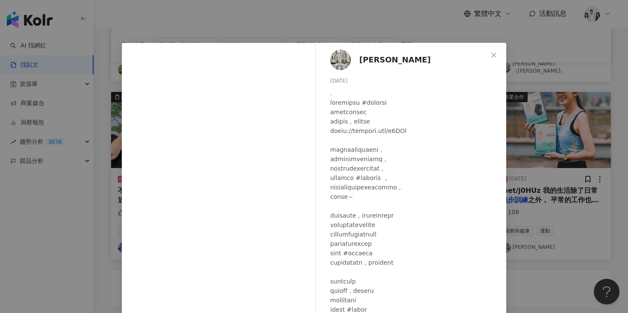
scroll to position [12, 0]
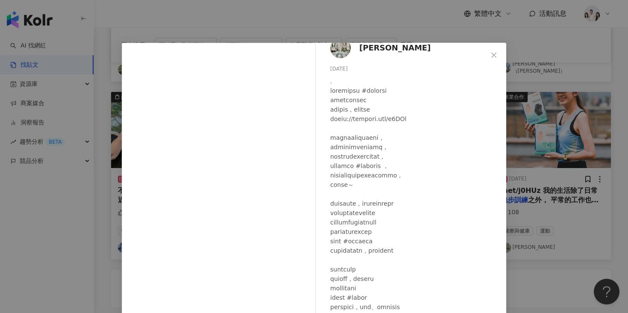
click at [521, 112] on div "[PERSON_NAME] [DATE] 108 查看原始貼文" at bounding box center [314, 156] width 628 height 313
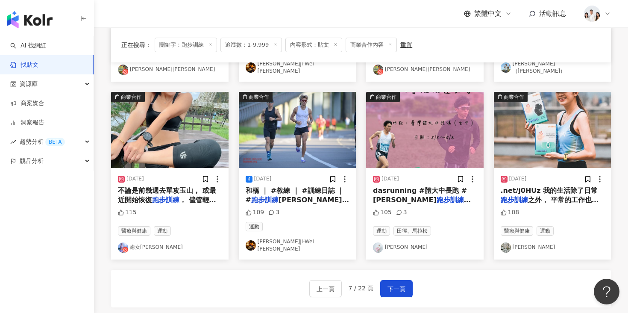
scroll to position [412, 0]
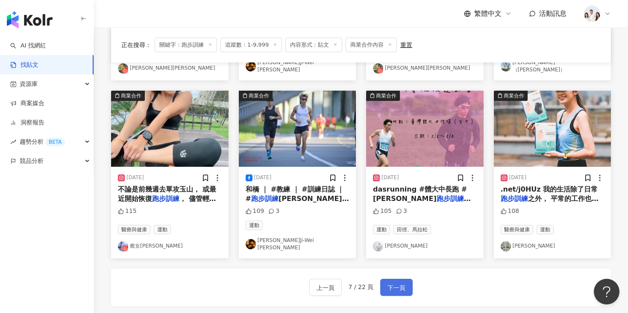
click at [394, 282] on span "下一頁" at bounding box center [396, 287] width 18 height 10
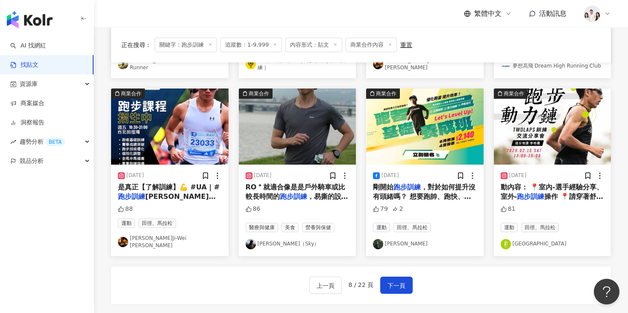
scroll to position [462, 0]
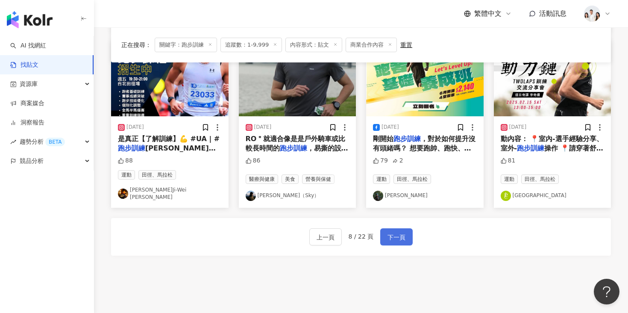
click at [392, 234] on button "下一頁" at bounding box center [396, 236] width 32 height 17
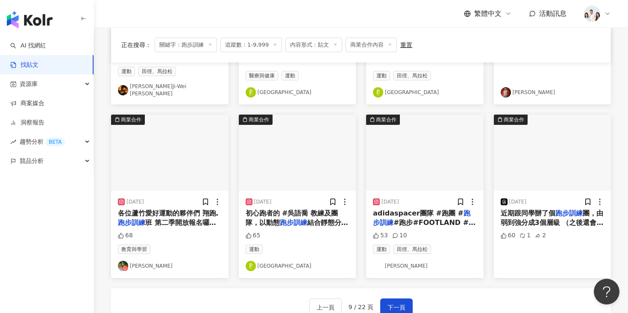
scroll to position [387, 0]
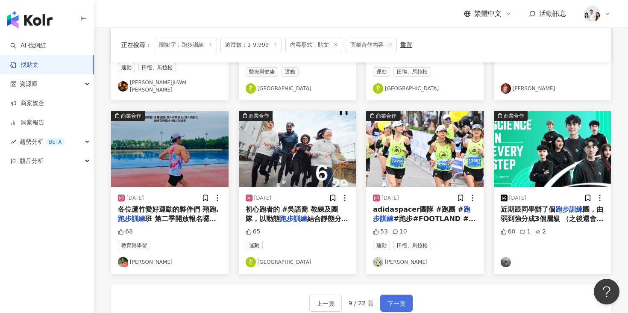
click at [396, 294] on button "下一頁" at bounding box center [396, 302] width 32 height 17
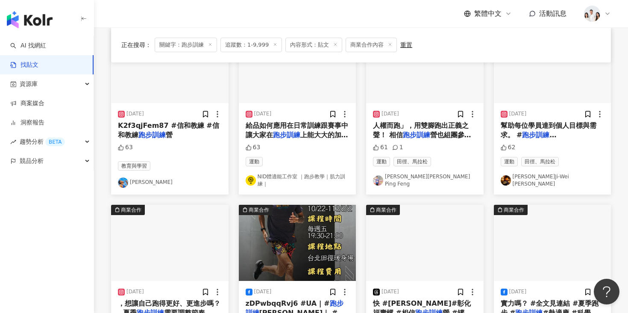
scroll to position [376, 0]
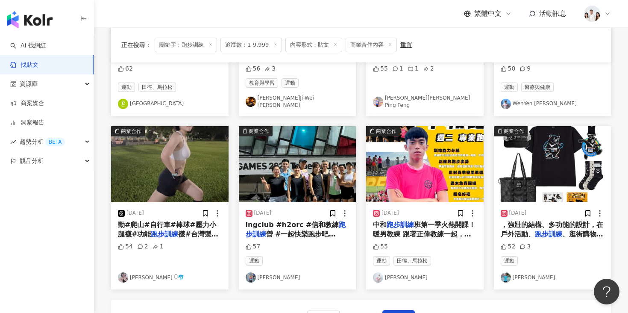
click at [205, 177] on img "button" at bounding box center [169, 164] width 117 height 76
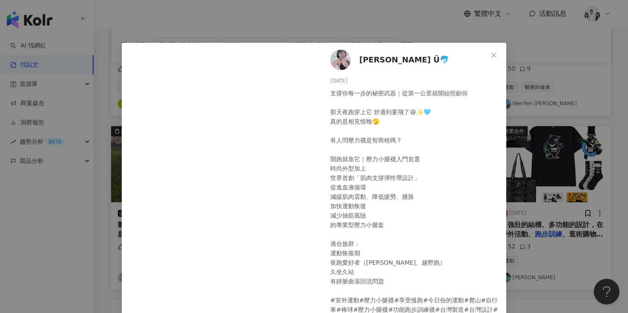
click at [95, 209] on div "[PERSON_NAME] Ü🐬 [DATE] 支撐你每一步的秘密武器｜從第一公里就開始照顧你 那天夜跑穿上它 舒適到要飛了😆✨🩵 真的是相見恨晚🫣 有人問…" at bounding box center [314, 156] width 628 height 313
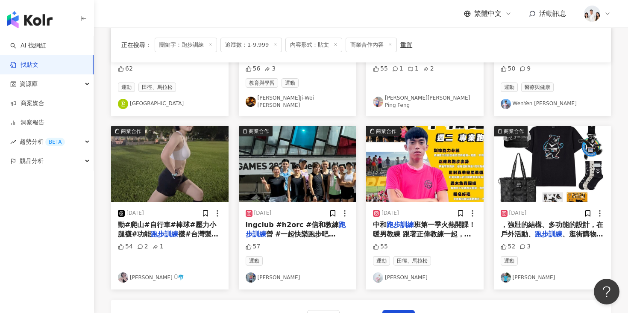
scroll to position [416, 0]
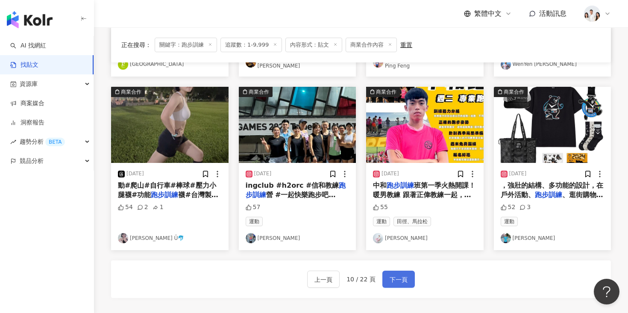
click at [399, 274] on span "下一頁" at bounding box center [399, 279] width 18 height 10
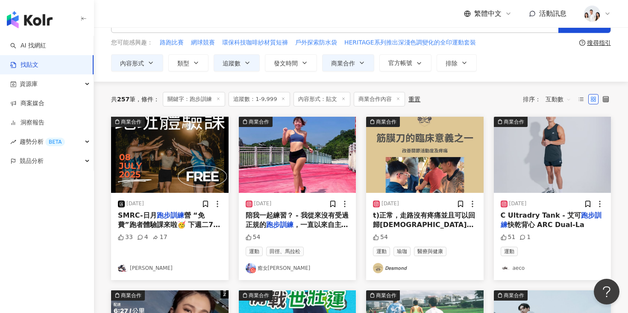
scroll to position [63, 0]
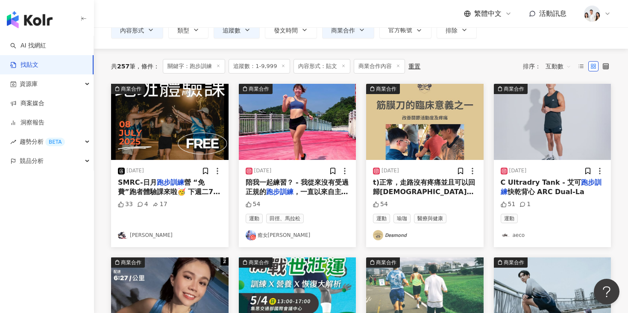
click at [318, 134] on img "button" at bounding box center [297, 122] width 117 height 76
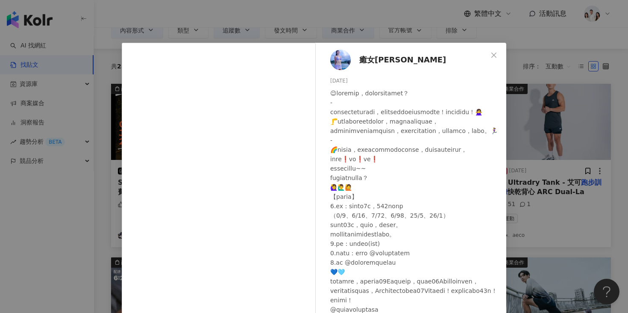
click at [501, 111] on div "癒女Yasu [DATE] 54" at bounding box center [413, 196] width 186 height 306
click at [531, 114] on div "癒女Yasu [DATE] 54 查看原始貼文" at bounding box center [314, 156] width 628 height 313
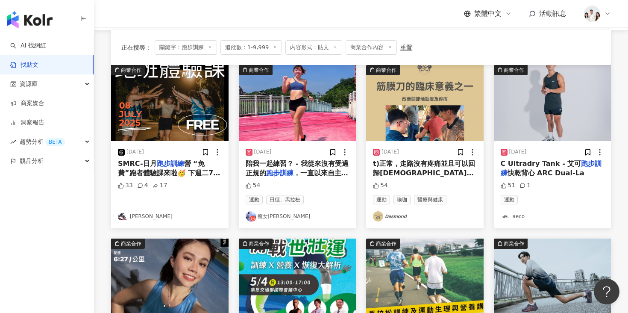
scroll to position [177, 0]
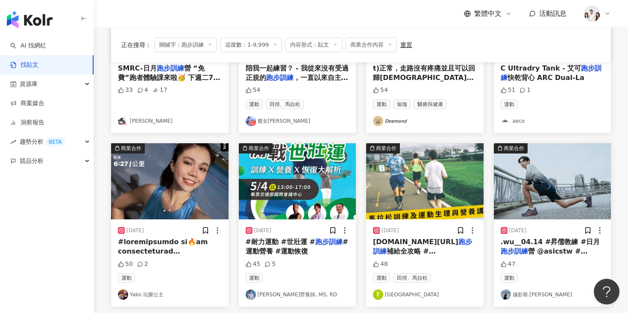
click at [173, 152] on img "button" at bounding box center [169, 181] width 117 height 76
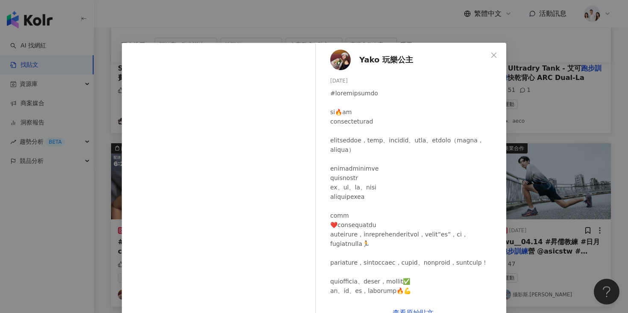
click at [537, 117] on div "Yako 玩樂公主 [DATE] 50 2 查看原始貼文" at bounding box center [314, 156] width 628 height 313
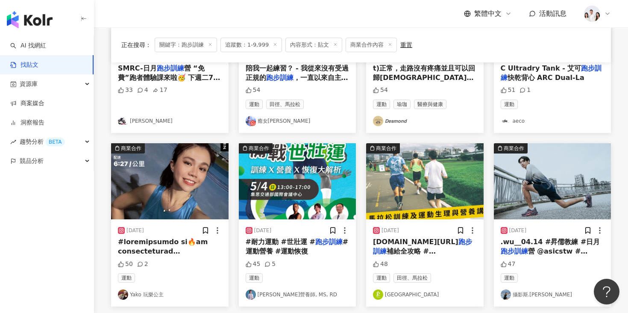
scroll to position [265, 0]
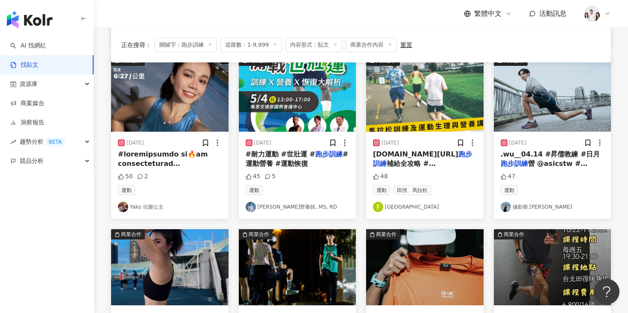
click at [541, 102] on img "button" at bounding box center [552, 94] width 117 height 76
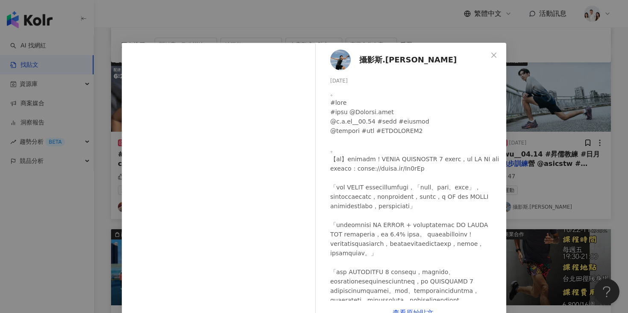
click at [518, 104] on div "攝影斯.[PERSON_NAME] [DATE] 47 查看原始貼文" at bounding box center [314, 156] width 628 height 313
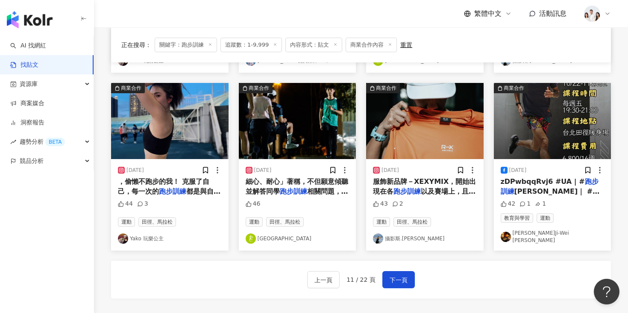
scroll to position [437, 0]
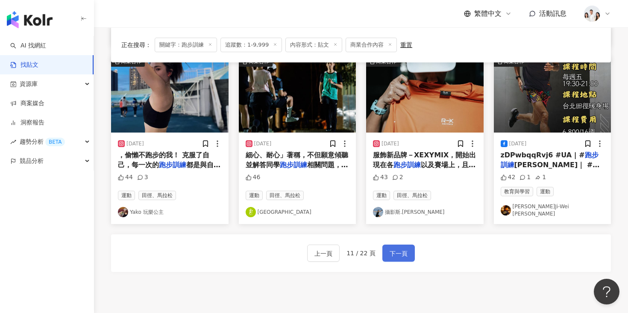
click at [396, 252] on span "下一頁" at bounding box center [399, 257] width 18 height 10
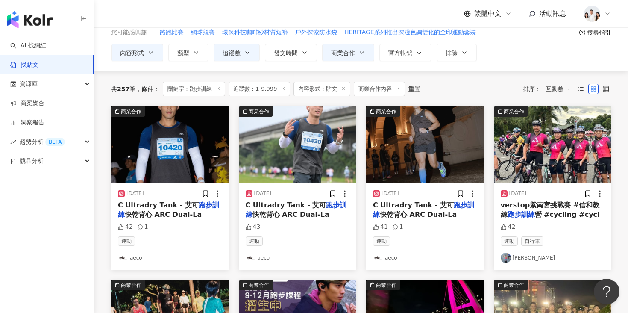
scroll to position [34, 0]
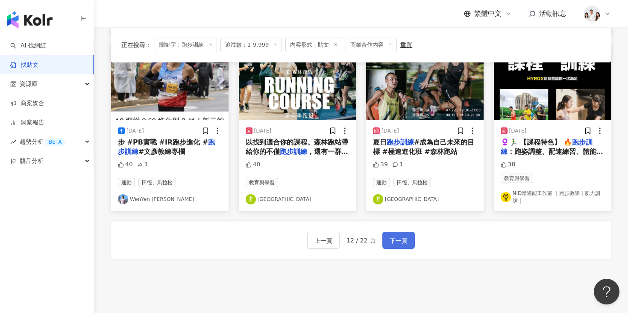
click at [411, 236] on button "下一頁" at bounding box center [398, 240] width 32 height 17
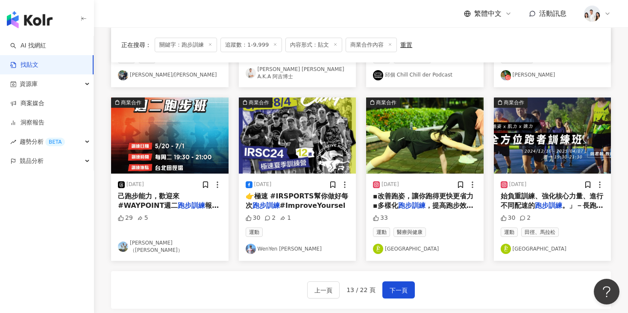
scroll to position [457, 0]
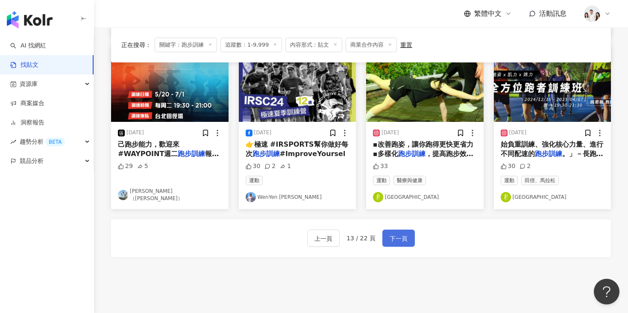
click at [402, 233] on span "下一頁" at bounding box center [399, 238] width 18 height 10
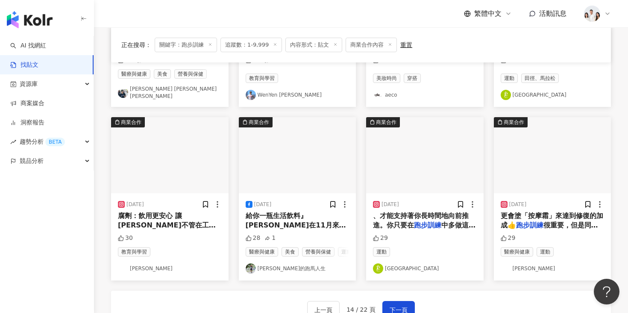
scroll to position [428, 0]
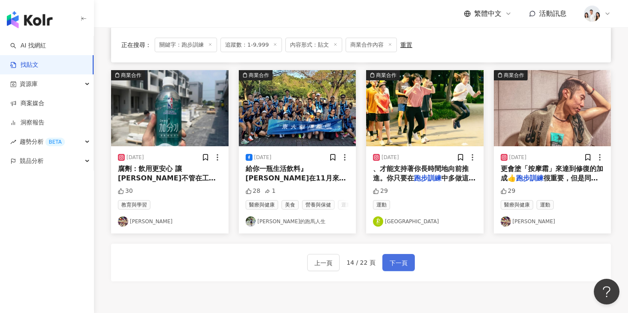
click at [407, 255] on button "下一頁" at bounding box center [398, 262] width 32 height 17
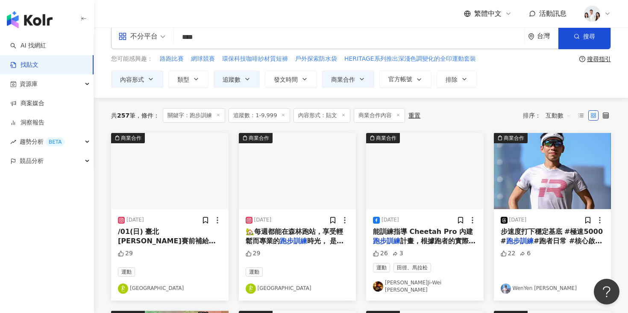
scroll to position [15, 0]
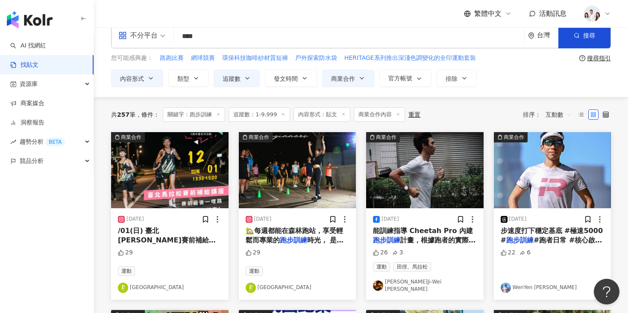
click at [524, 188] on img "button" at bounding box center [552, 170] width 117 height 76
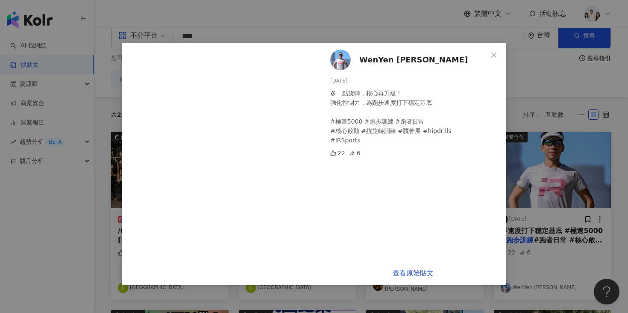
click at [378, 63] on span "WenYen [PERSON_NAME]" at bounding box center [413, 60] width 109 height 12
click at [585, 137] on div "WenYen [PERSON_NAME][DATE] 多一點旋轉，核心再升級！ 強化控制力，為跑步速度打下穩定基底 #極速5000 #跑步訓練 #跑者日常 #…" at bounding box center [314, 156] width 628 height 313
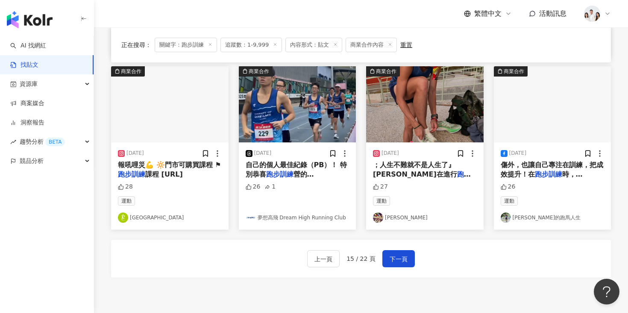
scroll to position [437, 0]
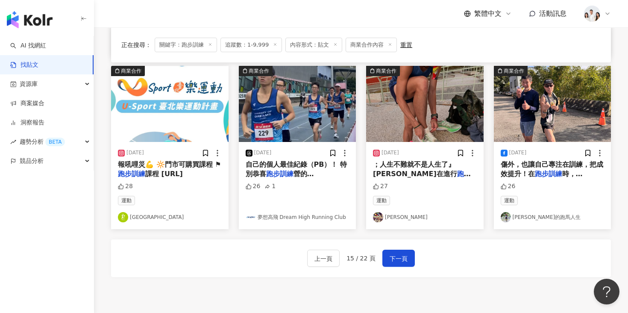
click at [455, 127] on img "button" at bounding box center [424, 104] width 117 height 76
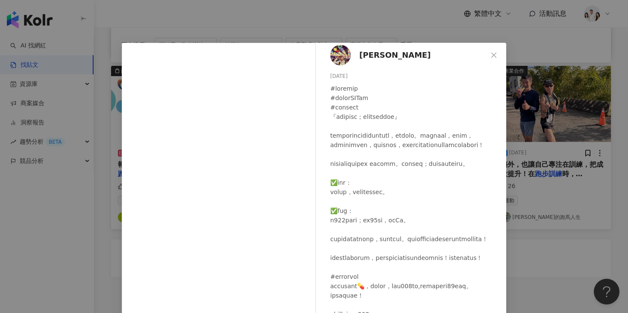
scroll to position [5, 0]
click at [528, 121] on div "[PERSON_NAME] [DATE] 27 查看原始貼文" at bounding box center [314, 156] width 628 height 313
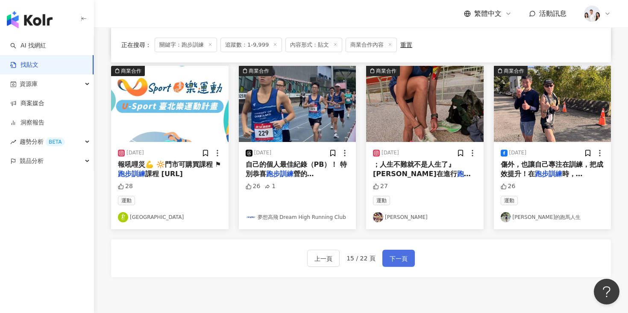
click at [396, 254] on span "下一頁" at bounding box center [399, 258] width 18 height 10
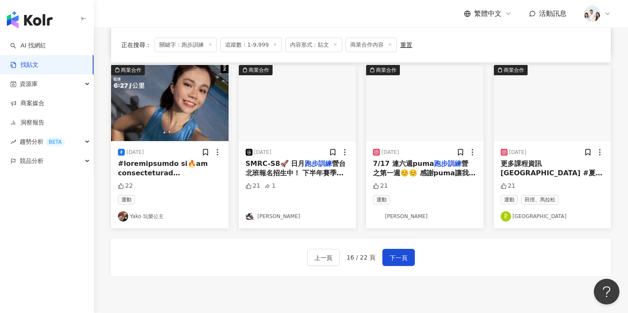
scroll to position [431, 0]
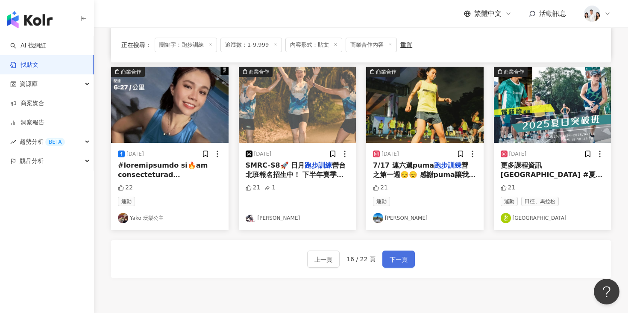
click at [390, 257] on span "下一頁" at bounding box center [399, 259] width 18 height 10
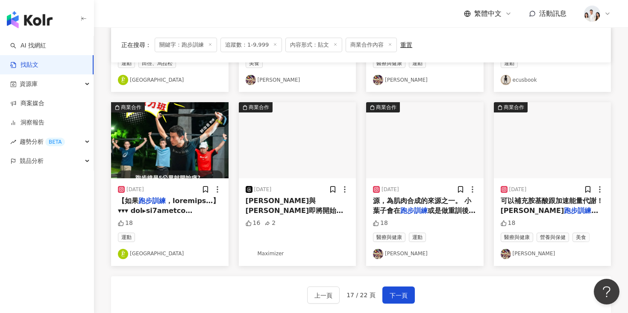
scroll to position [509, 0]
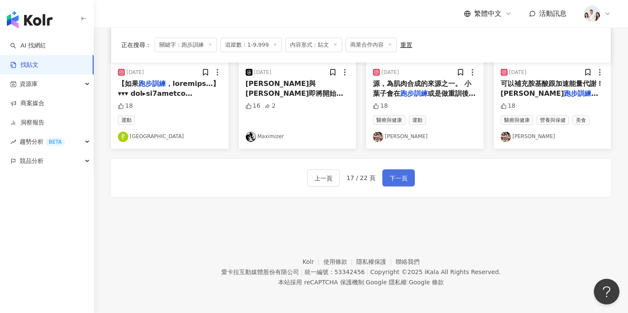
click at [391, 173] on span "下一頁" at bounding box center [399, 178] width 18 height 10
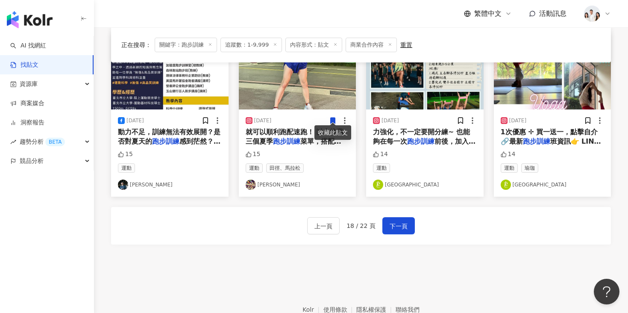
scroll to position [417, 0]
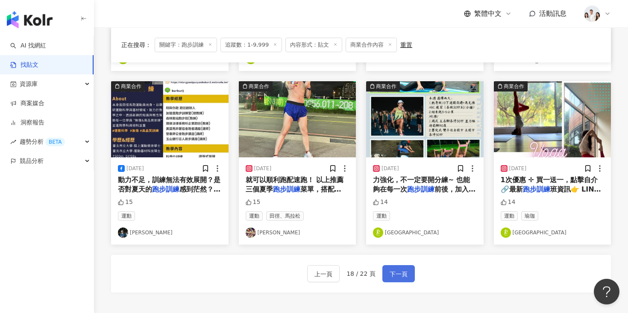
click at [394, 273] on span "下一頁" at bounding box center [399, 274] width 18 height 10
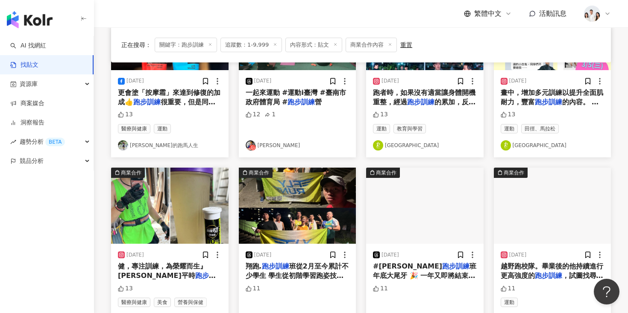
scroll to position [0, 0]
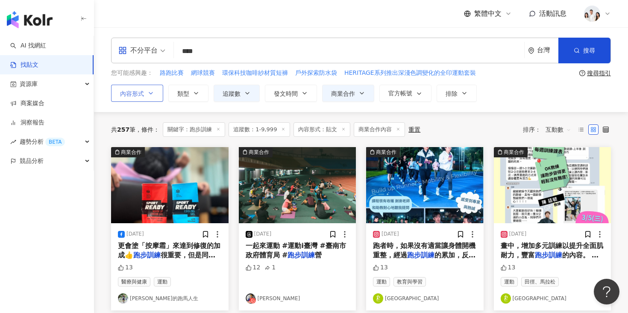
click at [155, 91] on button "內容形式" at bounding box center [137, 93] width 52 height 17
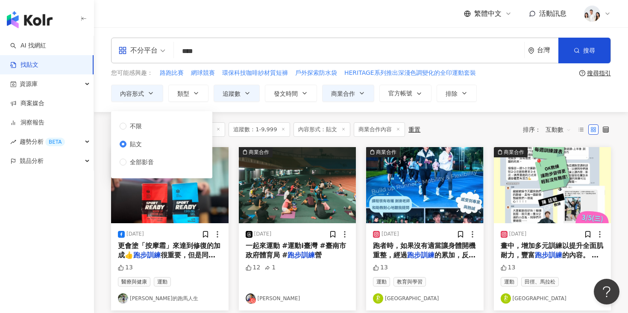
click at [107, 159] on div "商業合作 [DATE] 更會塗「按摩霜」來達到修復的加成👍 跑步訓練 很重要，但是同樣的訓練強度，選手 13 醫療與健康 運動 小葉子的跑馬人生" at bounding box center [170, 228] width 128 height 163
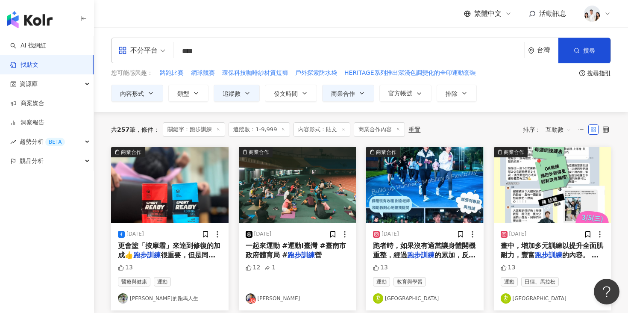
drag, startPoint x: 210, startPoint y: 53, endPoint x: 196, endPoint y: 55, distance: 13.8
click at [196, 55] on input "****" at bounding box center [348, 51] width 343 height 18
type input "**"
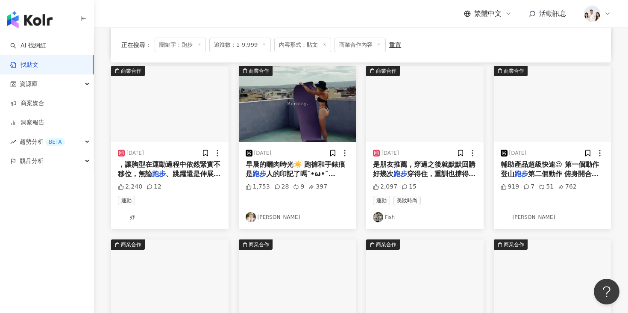
scroll to position [252, 0]
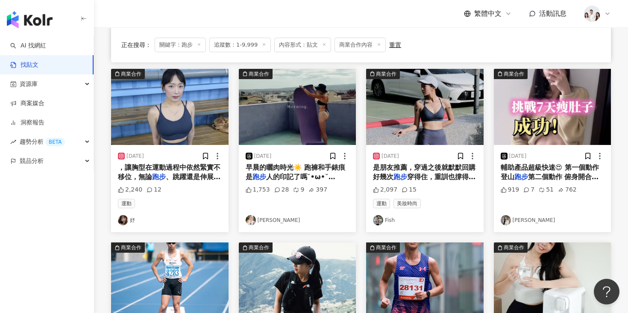
click at [434, 130] on img "button" at bounding box center [424, 107] width 117 height 76
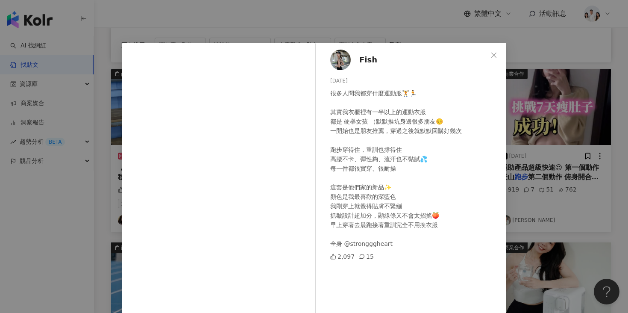
click at [525, 97] on div "Fish [DATE] 很多人問我都穿什麼運動服🏋️🏃 其實我衣櫃裡有一半以上的運動衣服 都是 硬舉女孩 （默默推坑身邊很多朋友☺️ 一開始也是朋友推薦，穿過…" at bounding box center [314, 156] width 628 height 313
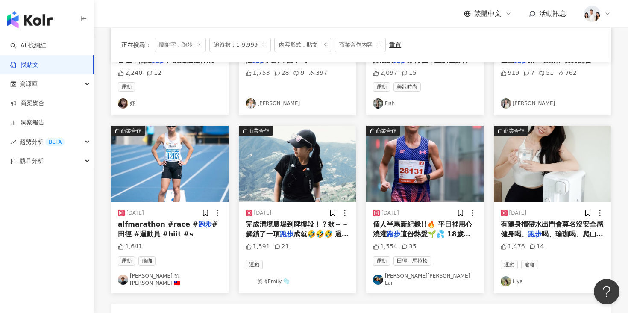
scroll to position [370, 0]
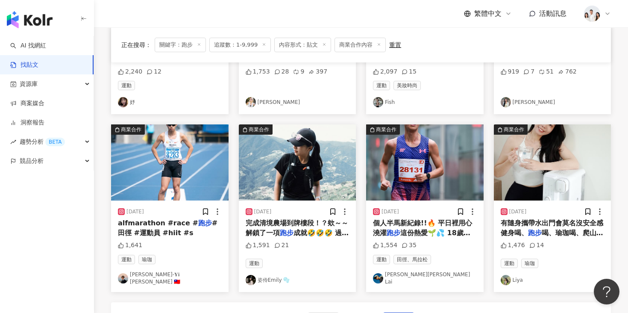
click at [531, 166] on img "button" at bounding box center [552, 162] width 117 height 76
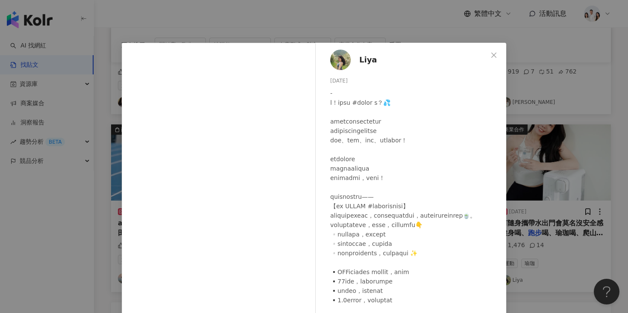
scroll to position [20, 0]
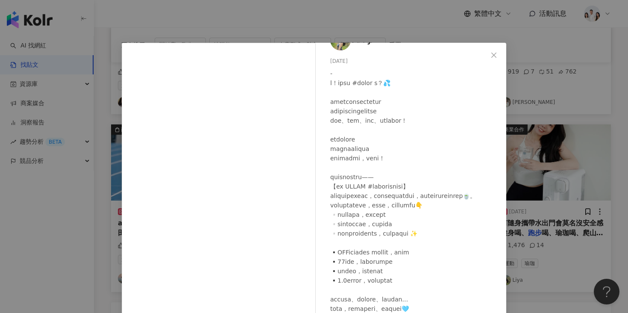
click at [524, 146] on div "Liya [DATE] 1,476 14 查看原始貼文" at bounding box center [314, 156] width 628 height 313
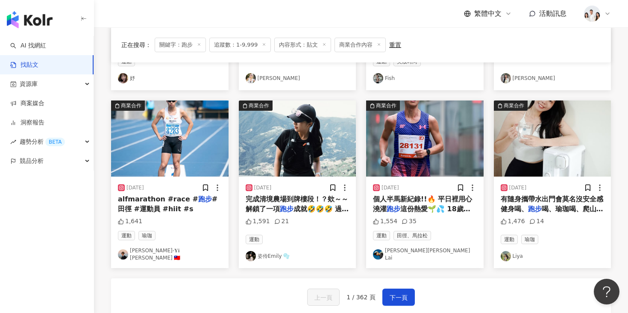
scroll to position [396, 0]
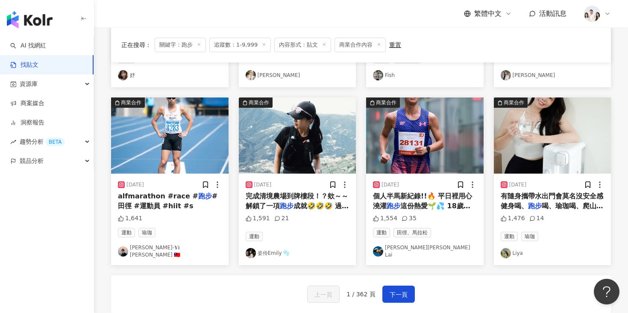
click at [423, 146] on img "button" at bounding box center [424, 135] width 117 height 76
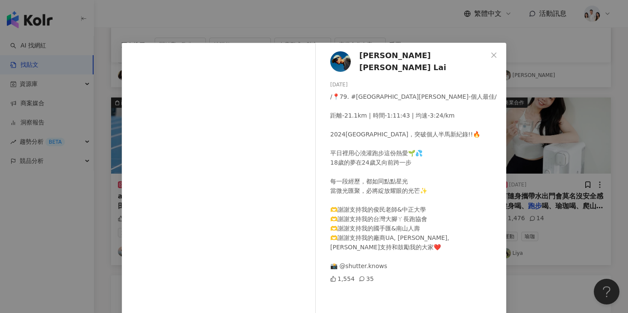
click at [524, 158] on div "[PERSON_NAME][PERSON_NAME] Lai [DATE] /📍79. #[GEOGRAPHIC_DATA][PERSON_NAME]-個人最…" at bounding box center [314, 156] width 628 height 313
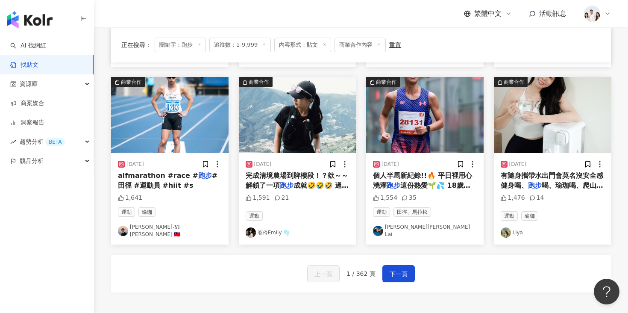
scroll to position [419, 0]
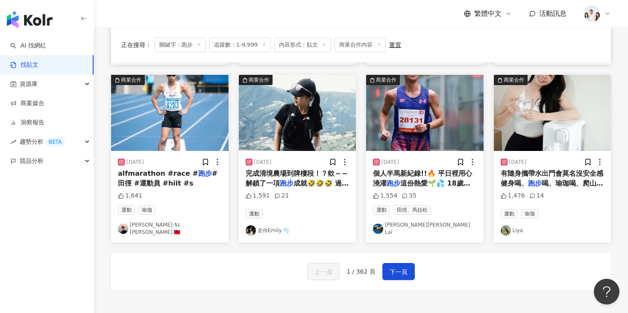
click at [172, 138] on img "button" at bounding box center [169, 113] width 117 height 76
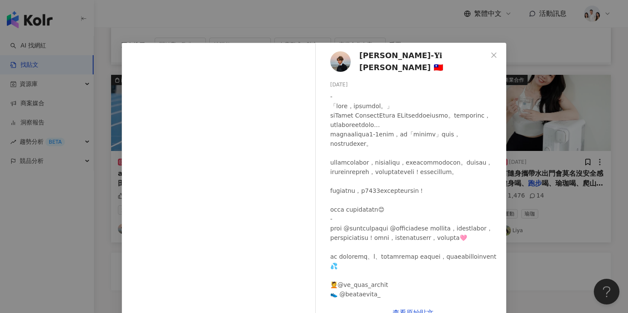
click at [542, 103] on div "[PERSON_NAME]-𝐘𝐢 [PERSON_NAME] 🇹🇼 [DATE] 1,641 查看原始貼文" at bounding box center [314, 156] width 628 height 313
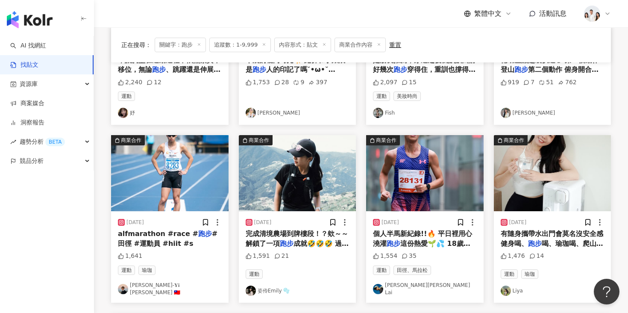
scroll to position [460, 0]
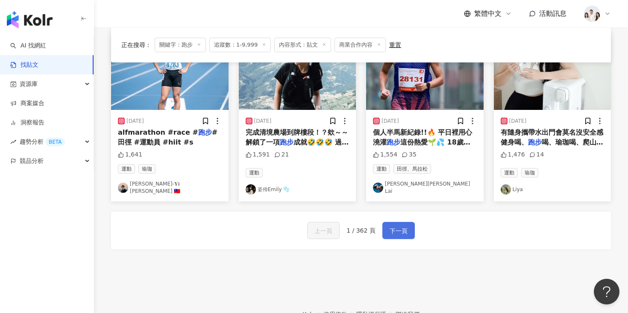
click at [403, 226] on span "下一頁" at bounding box center [399, 231] width 18 height 10
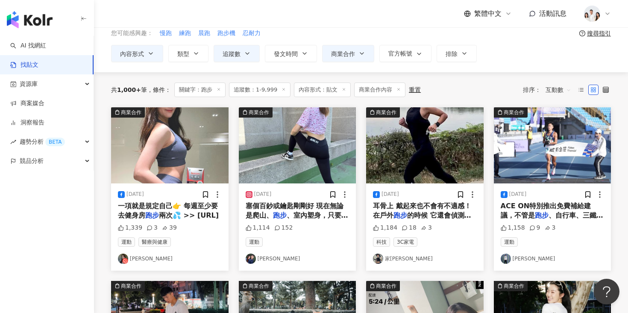
scroll to position [38, 0]
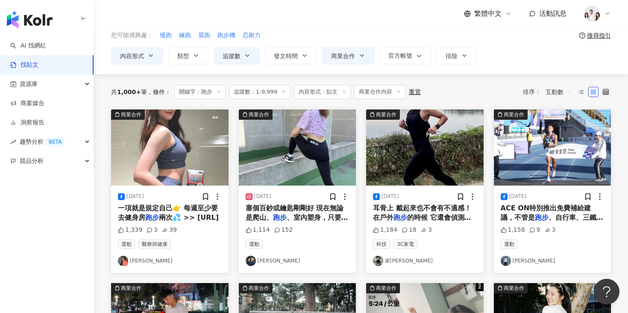
click at [302, 152] on img "button" at bounding box center [297, 147] width 117 height 76
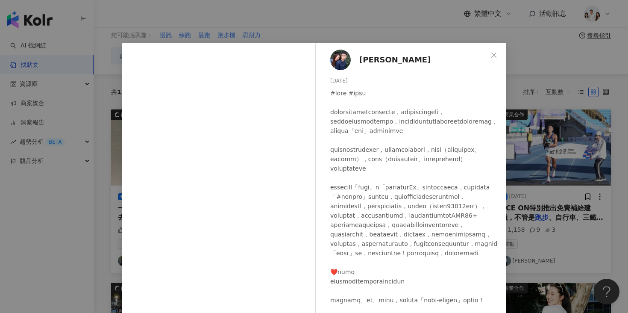
click at [520, 73] on div "[PERSON_NAME][DATE] 1,114 152 查看原始貼文" at bounding box center [314, 156] width 628 height 313
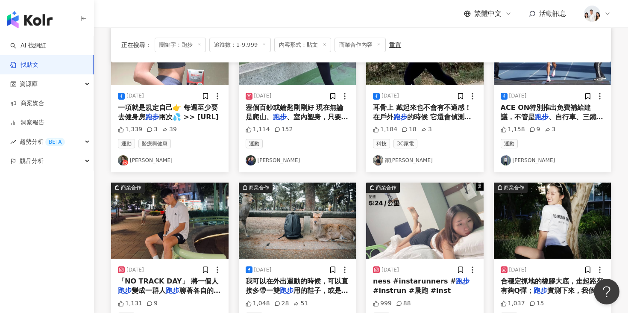
scroll to position [227, 0]
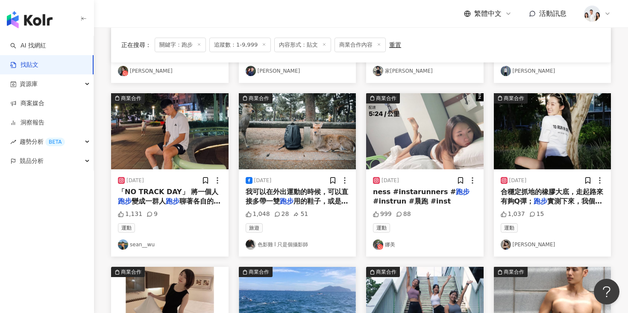
click at [530, 141] on img "button" at bounding box center [552, 131] width 117 height 76
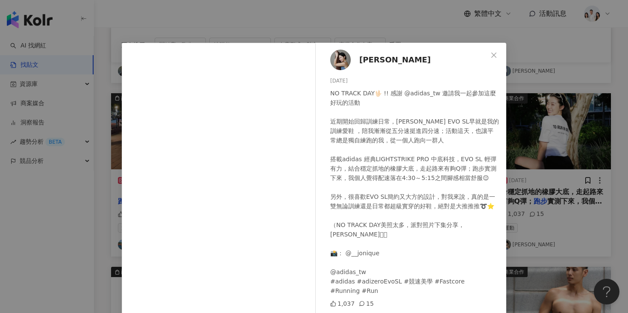
click at [111, 186] on div "[PERSON_NAME] [DATE] NO TRACK DAY🖖🏻 !! 感謝 @adidas_tw 邀請我一起參加這麼好玩的活動 近期開始回歸訓練日常，…" at bounding box center [314, 156] width 628 height 313
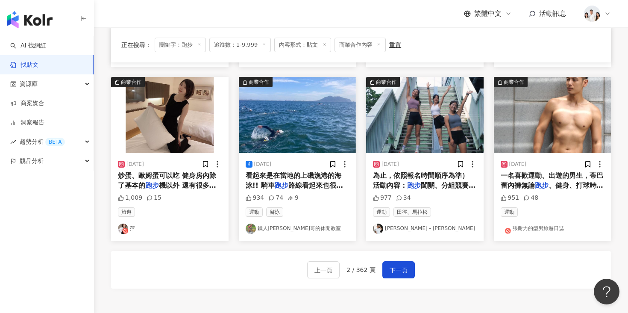
scroll to position [484, 0]
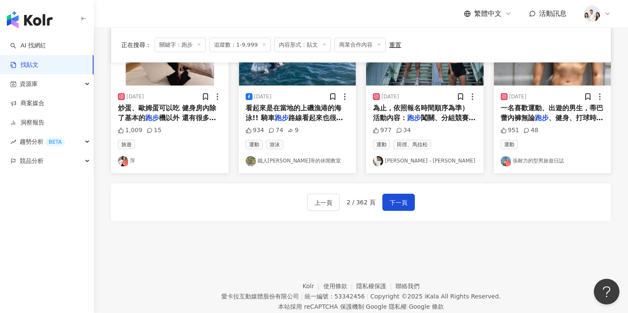
click at [380, 204] on div "上一頁 2 / 362 頁 下一頁" at bounding box center [361, 202] width 108 height 17
click at [387, 205] on button "下一頁" at bounding box center [398, 202] width 32 height 17
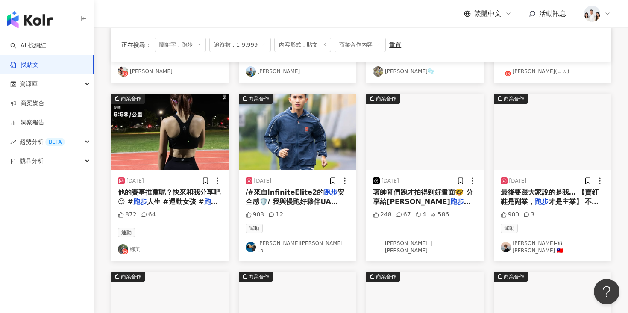
scroll to position [349, 0]
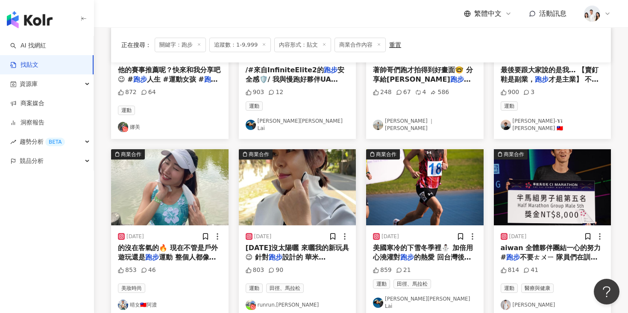
click at [192, 198] on img "button" at bounding box center [169, 187] width 117 height 76
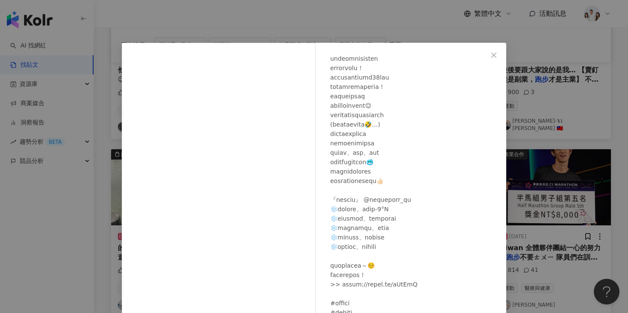
scroll to position [70, 0]
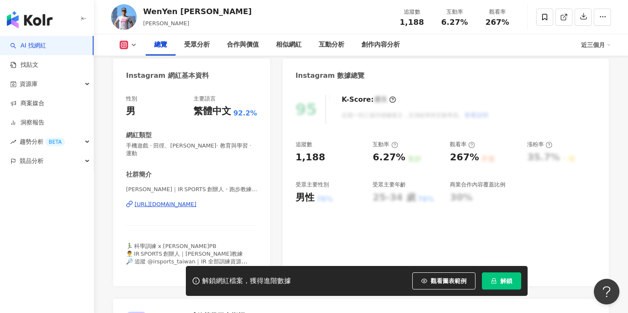
scroll to position [79, 0]
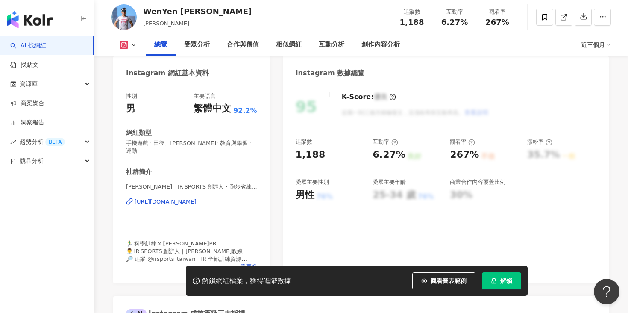
click at [176, 198] on div "https://www.instagram.com/wenyenyu/" at bounding box center [166, 202] width 62 height 8
